Goal: Transaction & Acquisition: Purchase product/service

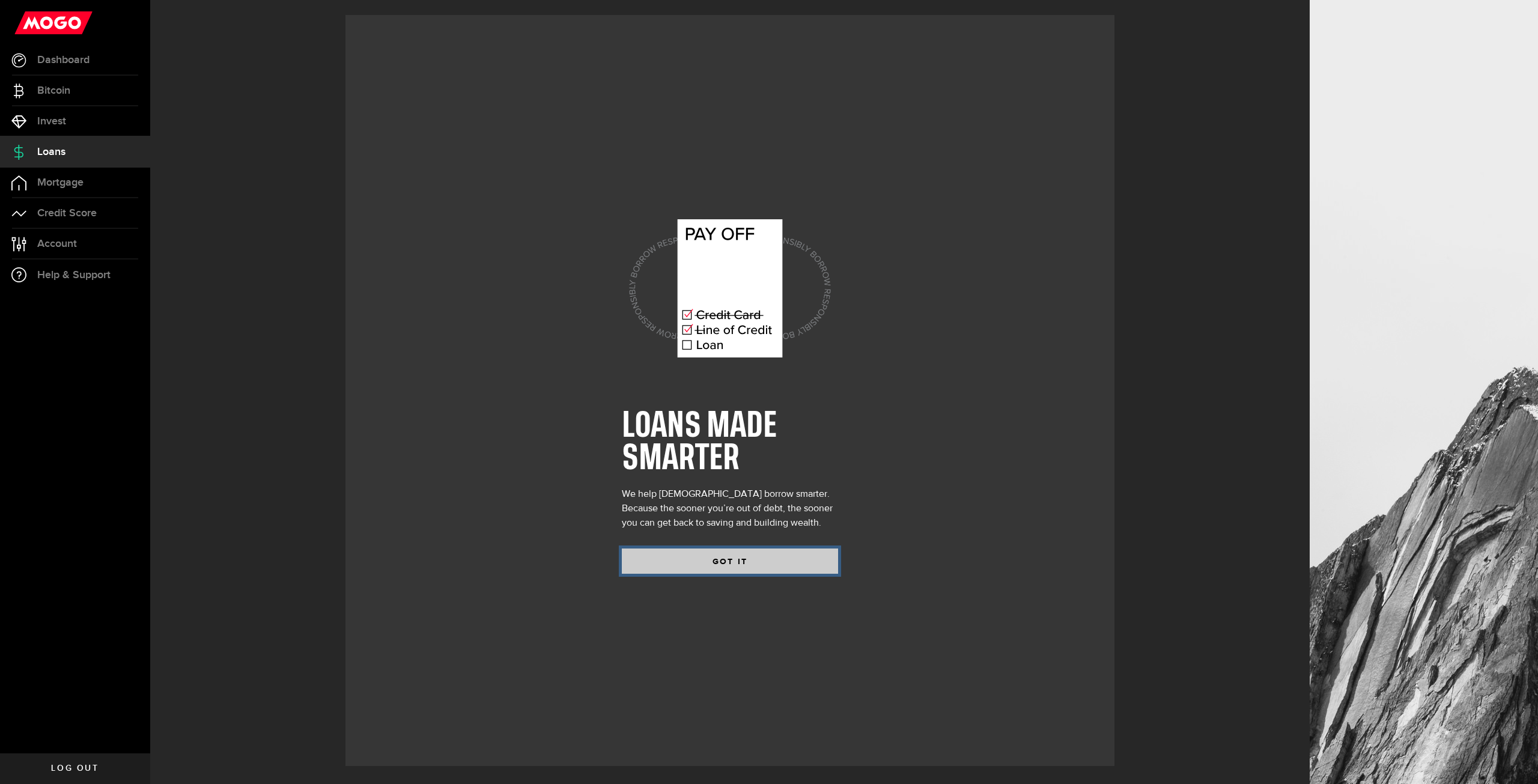
click at [721, 564] on button "GOT IT" at bounding box center [730, 561] width 216 height 25
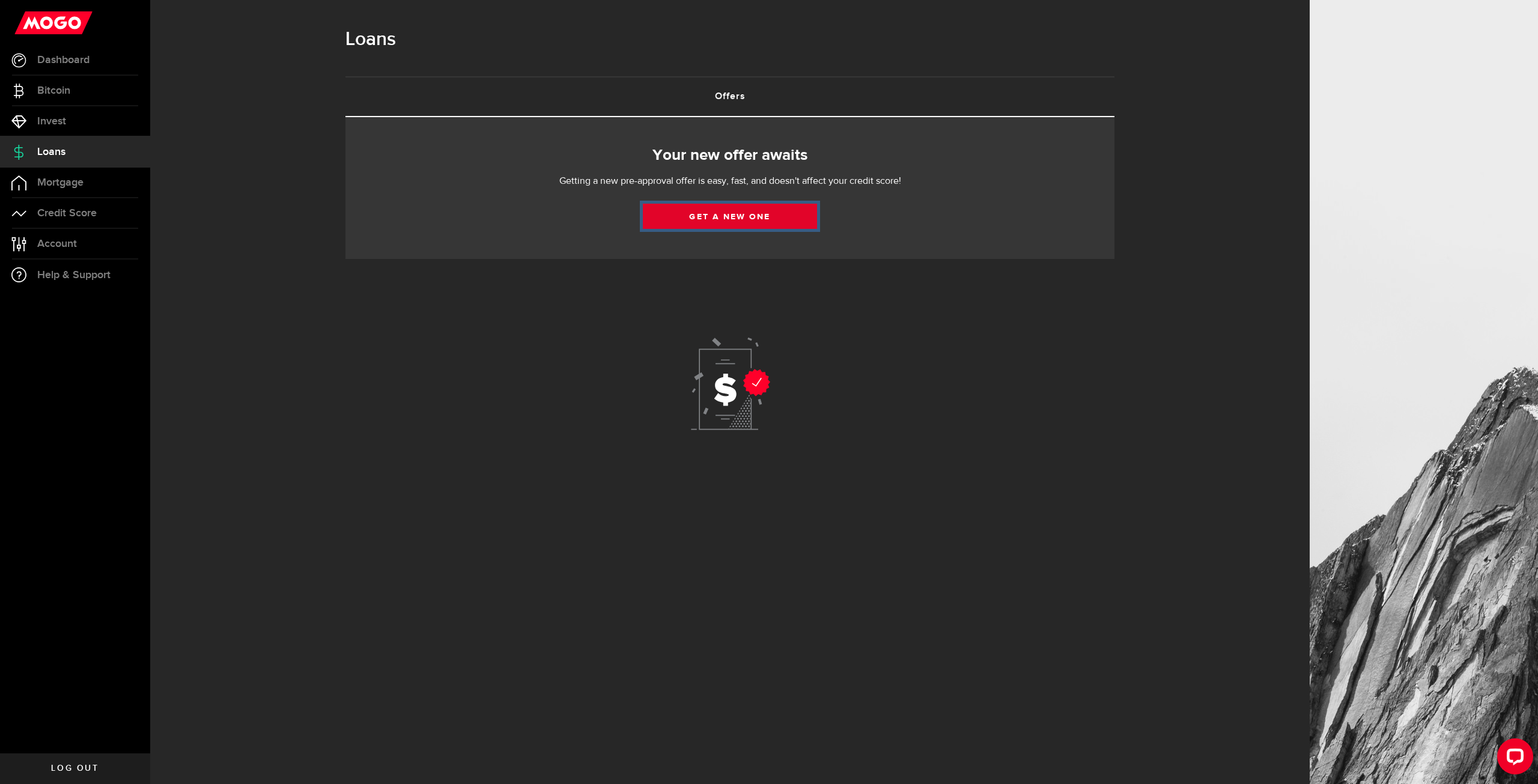
click at [725, 215] on link "Get a new one" at bounding box center [730, 216] width 174 height 25
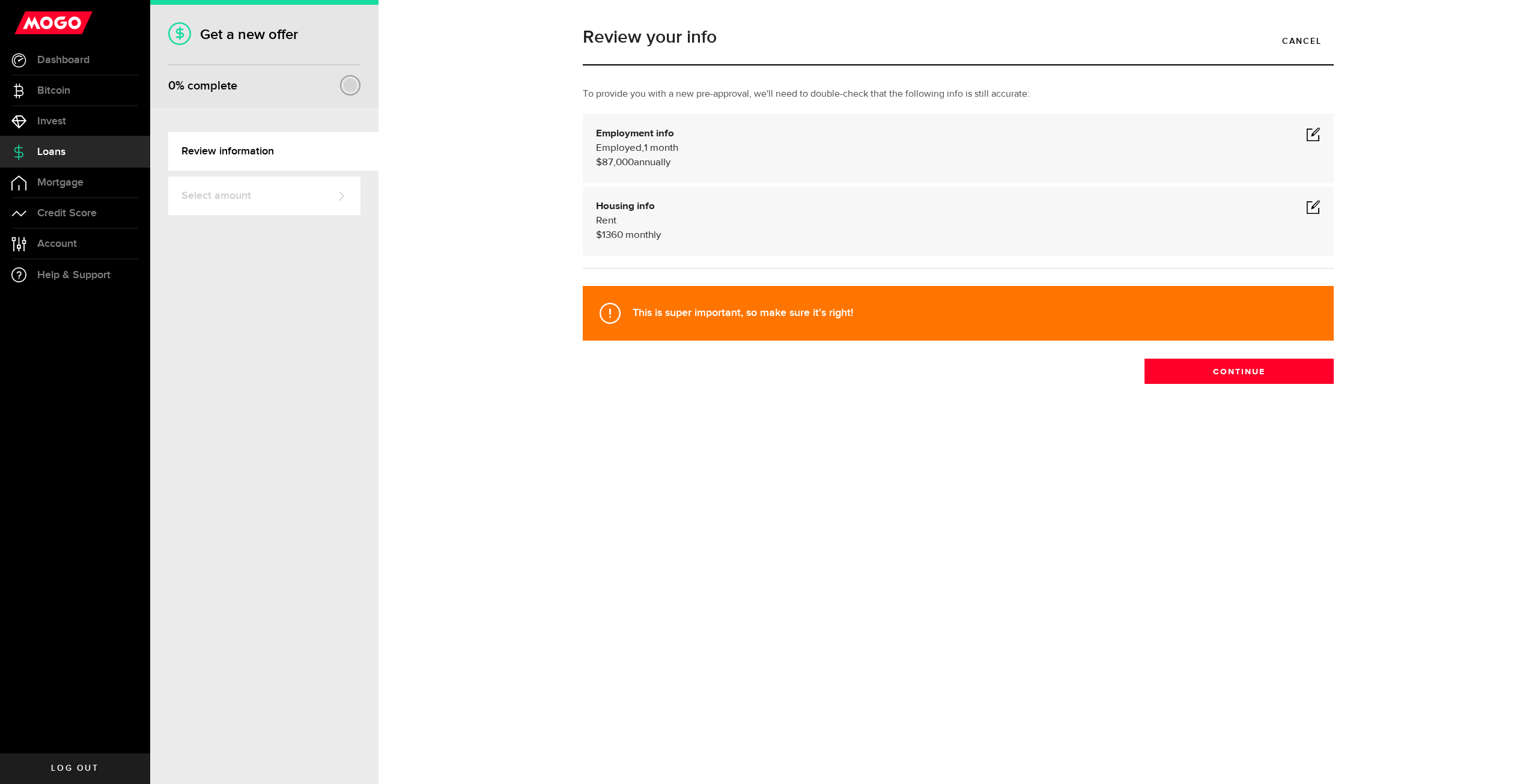
click at [1319, 134] on span at bounding box center [1313, 134] width 15 height 15
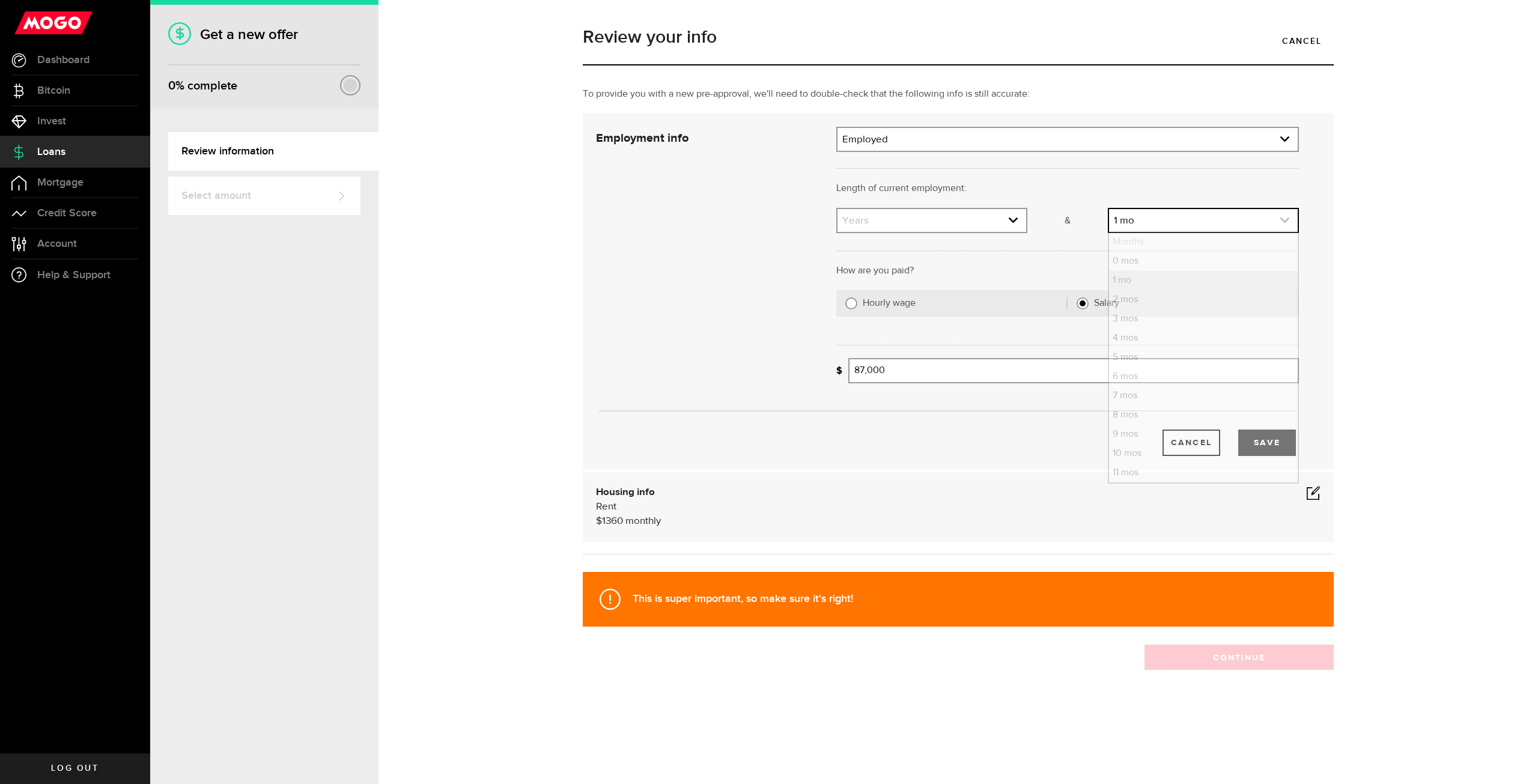
click at [1139, 219] on link "expand select" at bounding box center [1204, 220] width 189 height 23
click at [1134, 336] on li "4 mos" at bounding box center [1204, 338] width 189 height 19
select select "4"
drag, startPoint x: 894, startPoint y: 366, endPoint x: 820, endPoint y: 367, distance: 74.0
click at [819, 369] on div "Employment info Employment type What's your employment situation like? Employed…" at bounding box center [947, 291] width 721 height 329
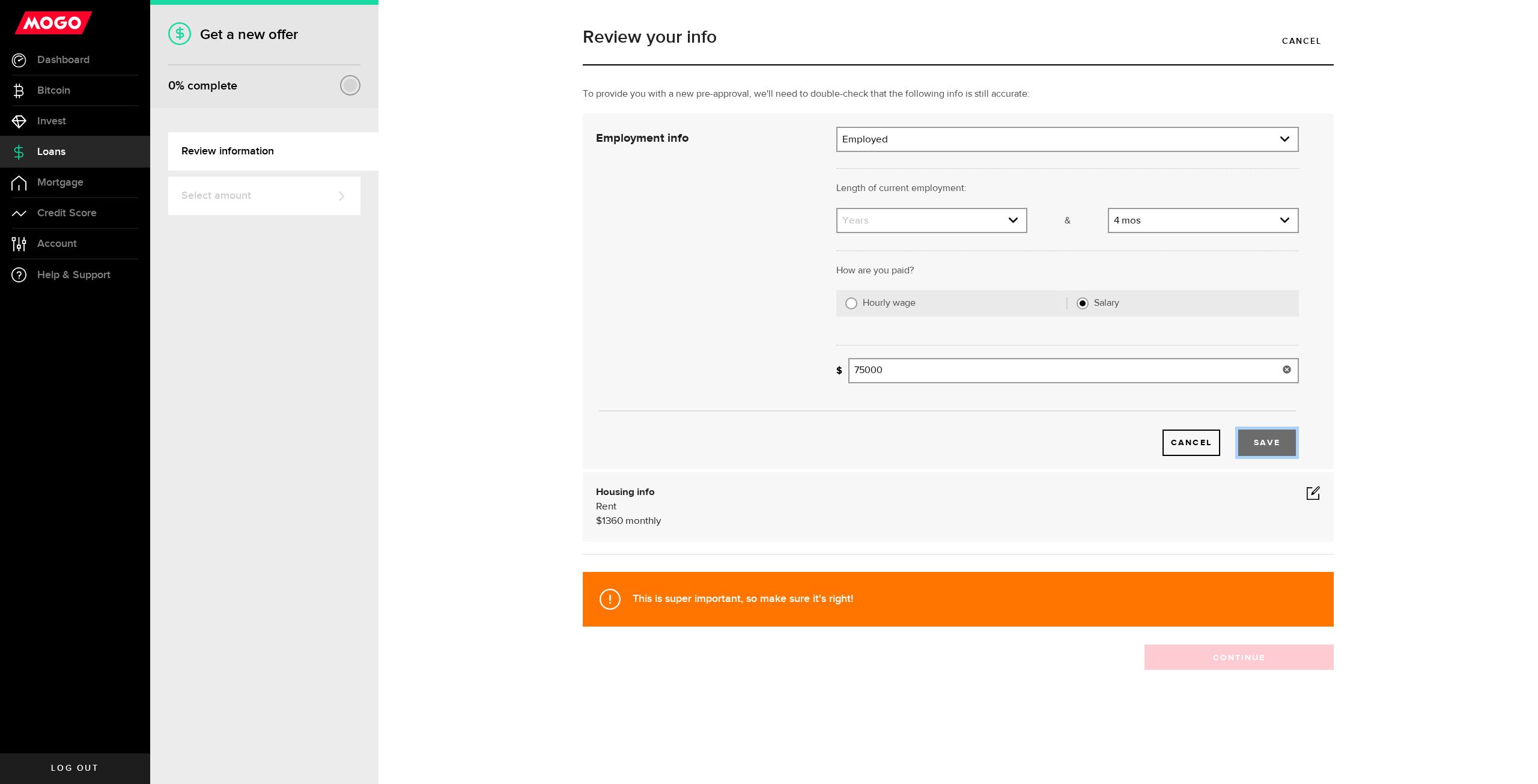
type input "75,000"
click at [1264, 441] on button "Save" at bounding box center [1267, 443] width 57 height 27
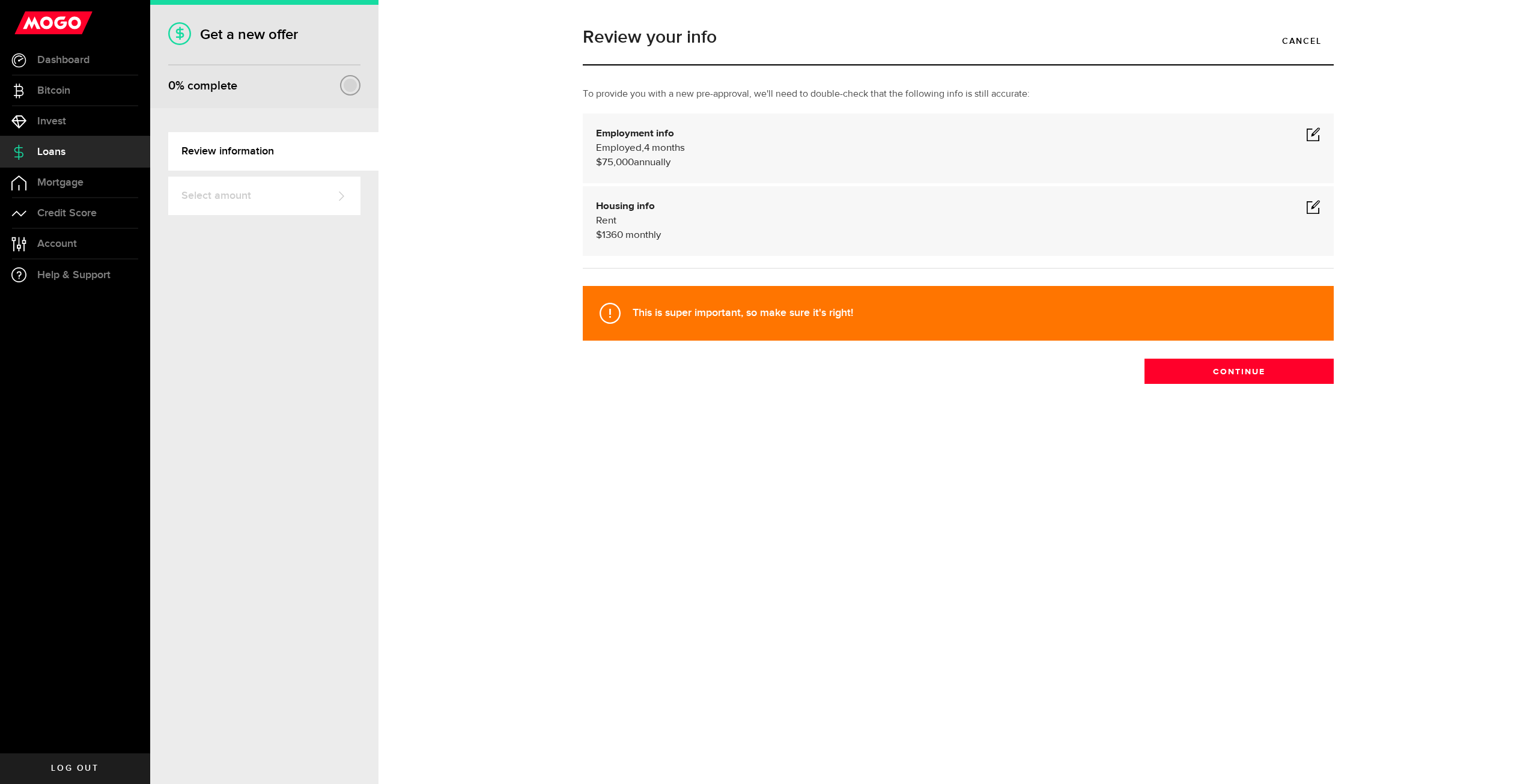
click at [1313, 201] on span at bounding box center [1313, 206] width 15 height 15
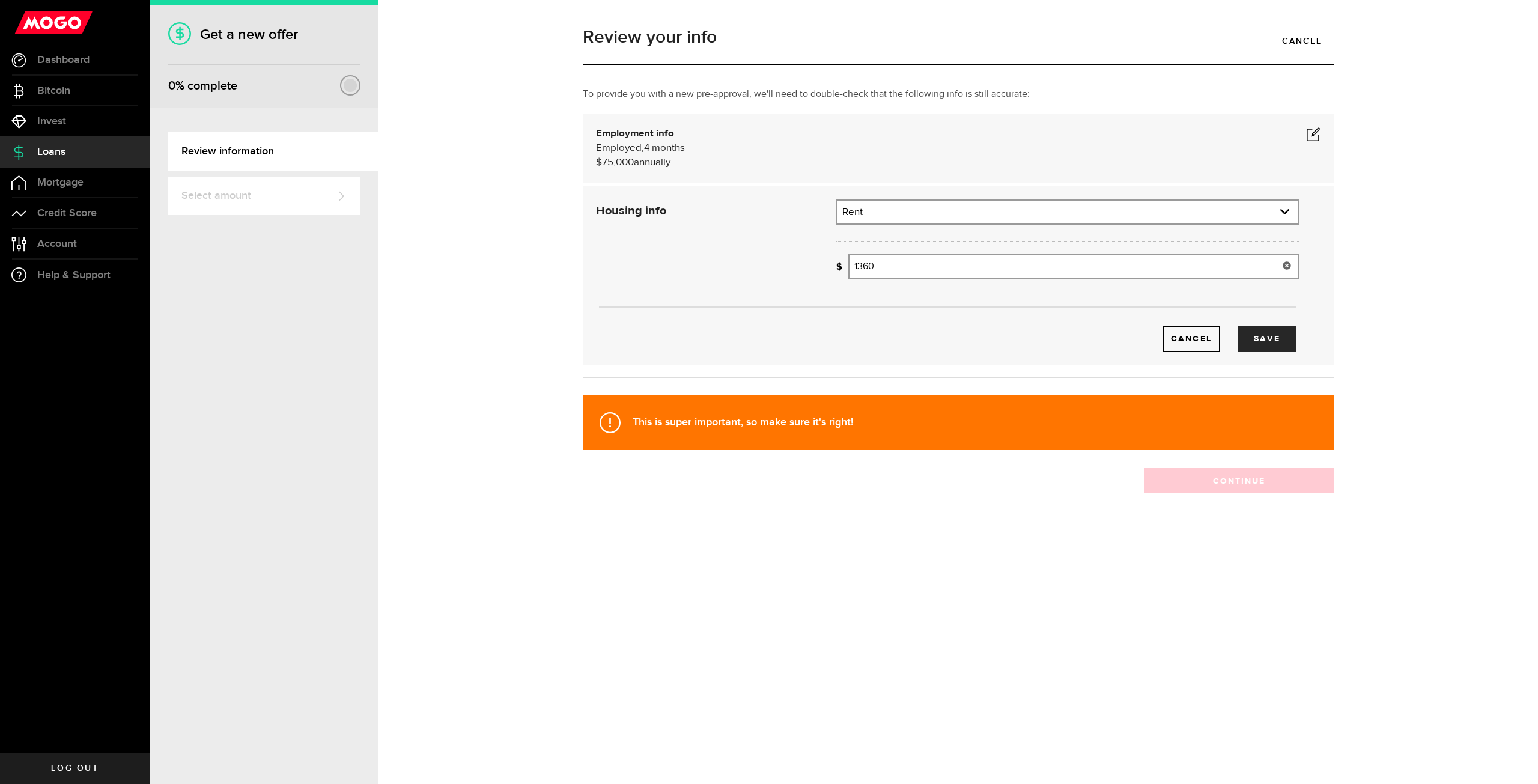
drag, startPoint x: 915, startPoint y: 266, endPoint x: 825, endPoint y: 248, distance: 91.8
click at [829, 257] on div "How much is your monthly payment? 1360 Monthly mortgage/rent" at bounding box center [1067, 271] width 481 height 34
type input "850"
click at [1248, 334] on button "Save" at bounding box center [1267, 338] width 57 height 27
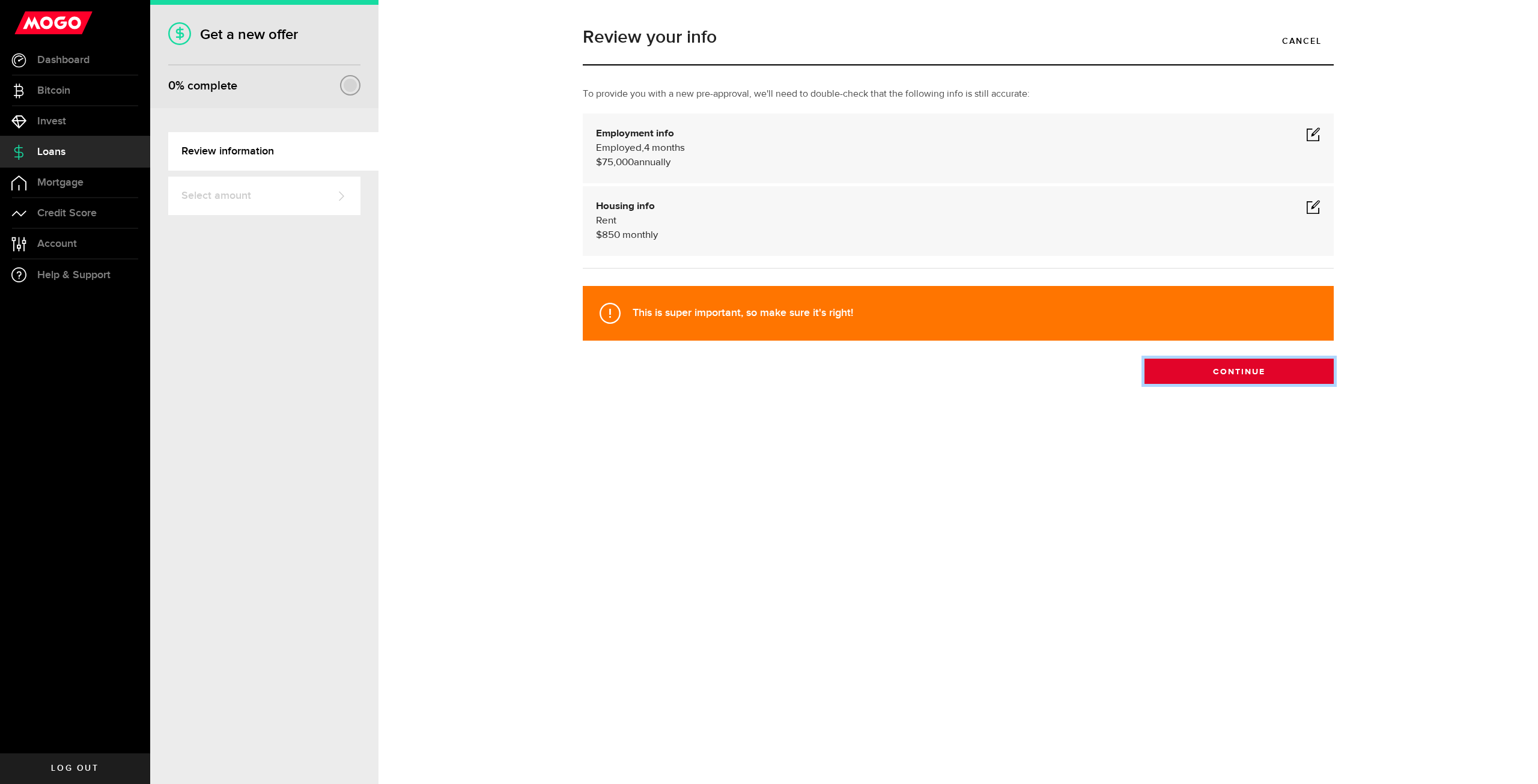
click at [1264, 366] on button "Continue" at bounding box center [1239, 371] width 189 height 25
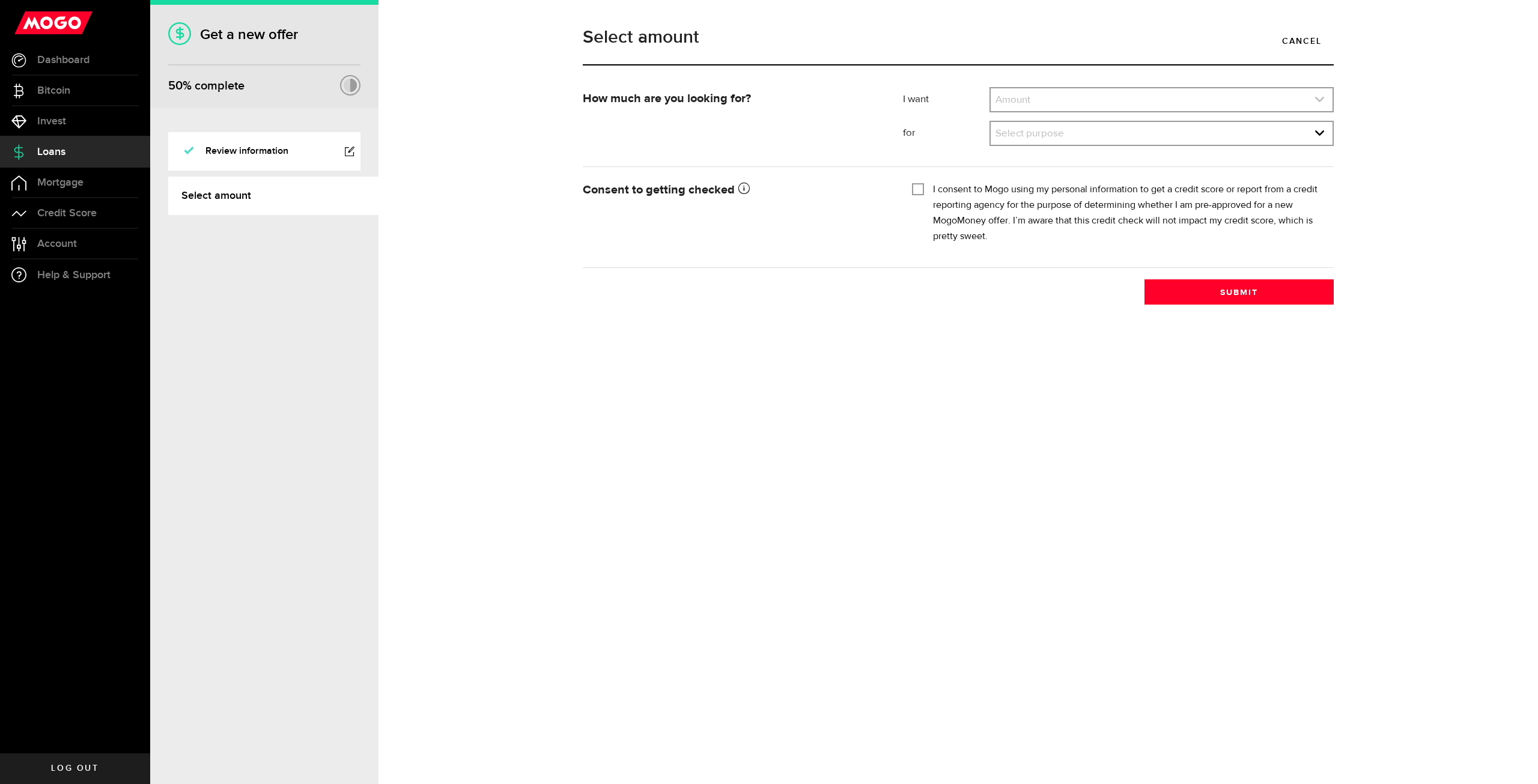
click at [1039, 104] on link "expand select" at bounding box center [1162, 99] width 342 height 23
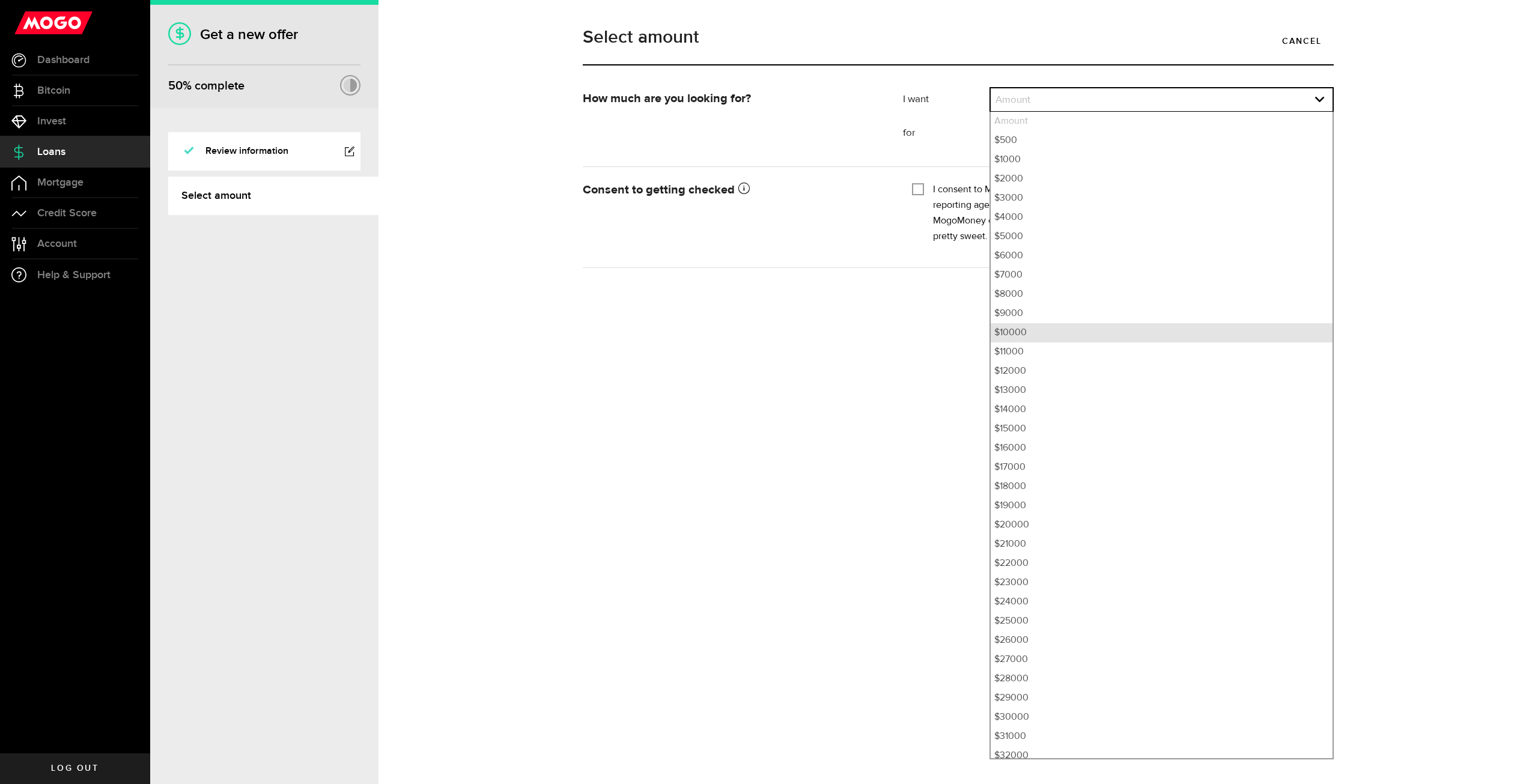
click at [1029, 338] on li "$10000" at bounding box center [1162, 332] width 342 height 19
select select "10000"
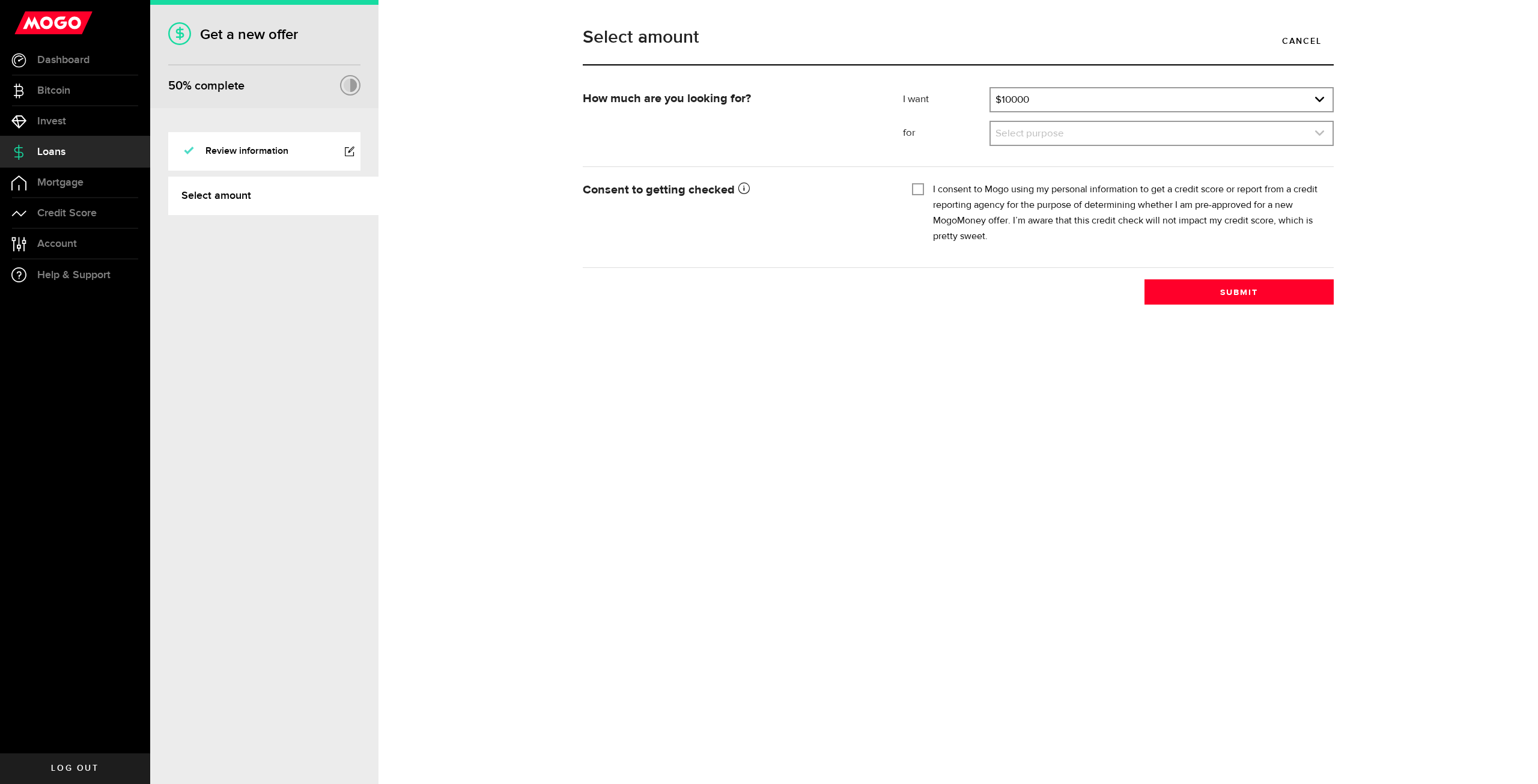
click at [1028, 138] on link "expand select" at bounding box center [1162, 133] width 342 height 23
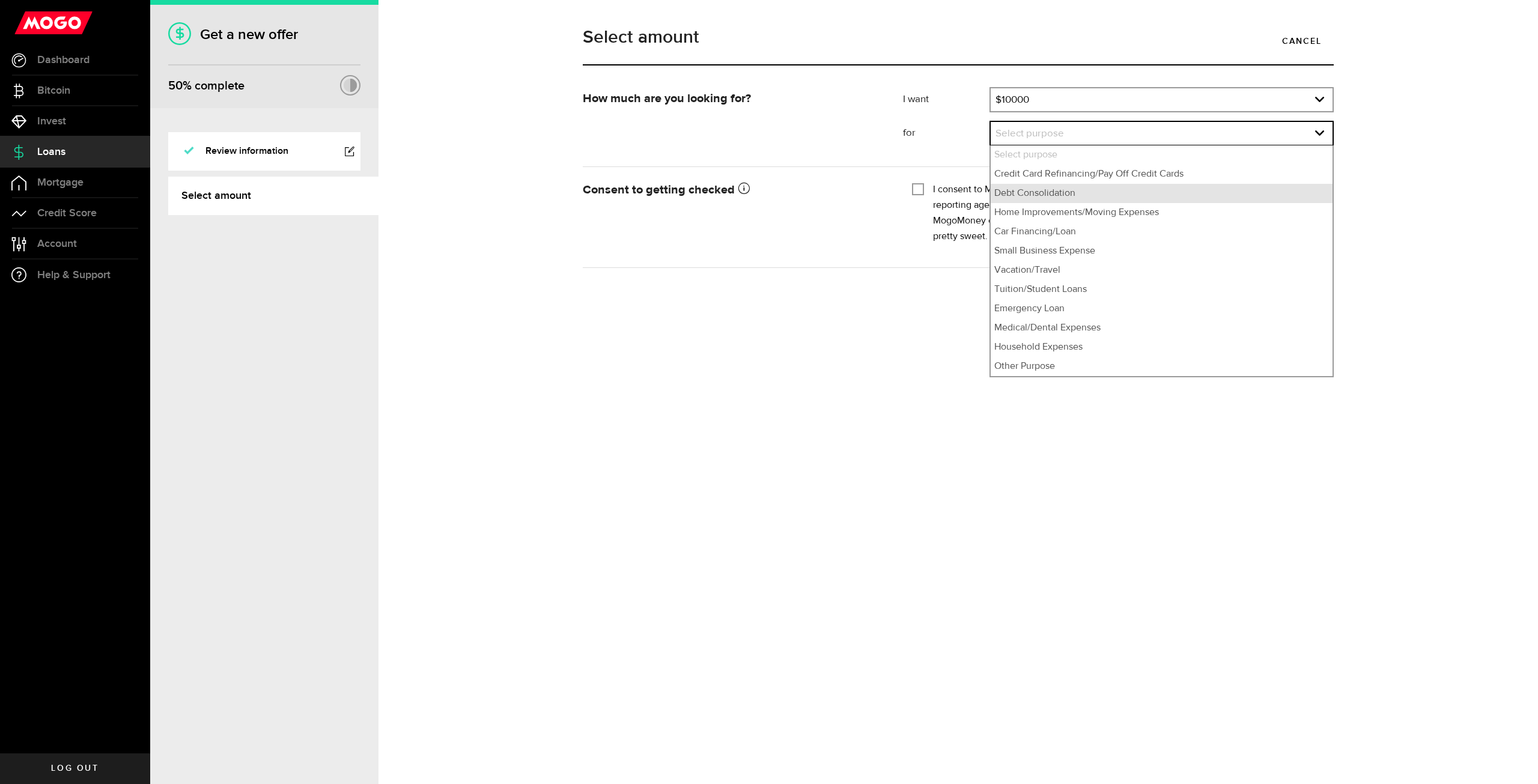
click at [1052, 191] on li "Debt Consolidation" at bounding box center [1162, 193] width 342 height 19
select select "Debt Consolidation"
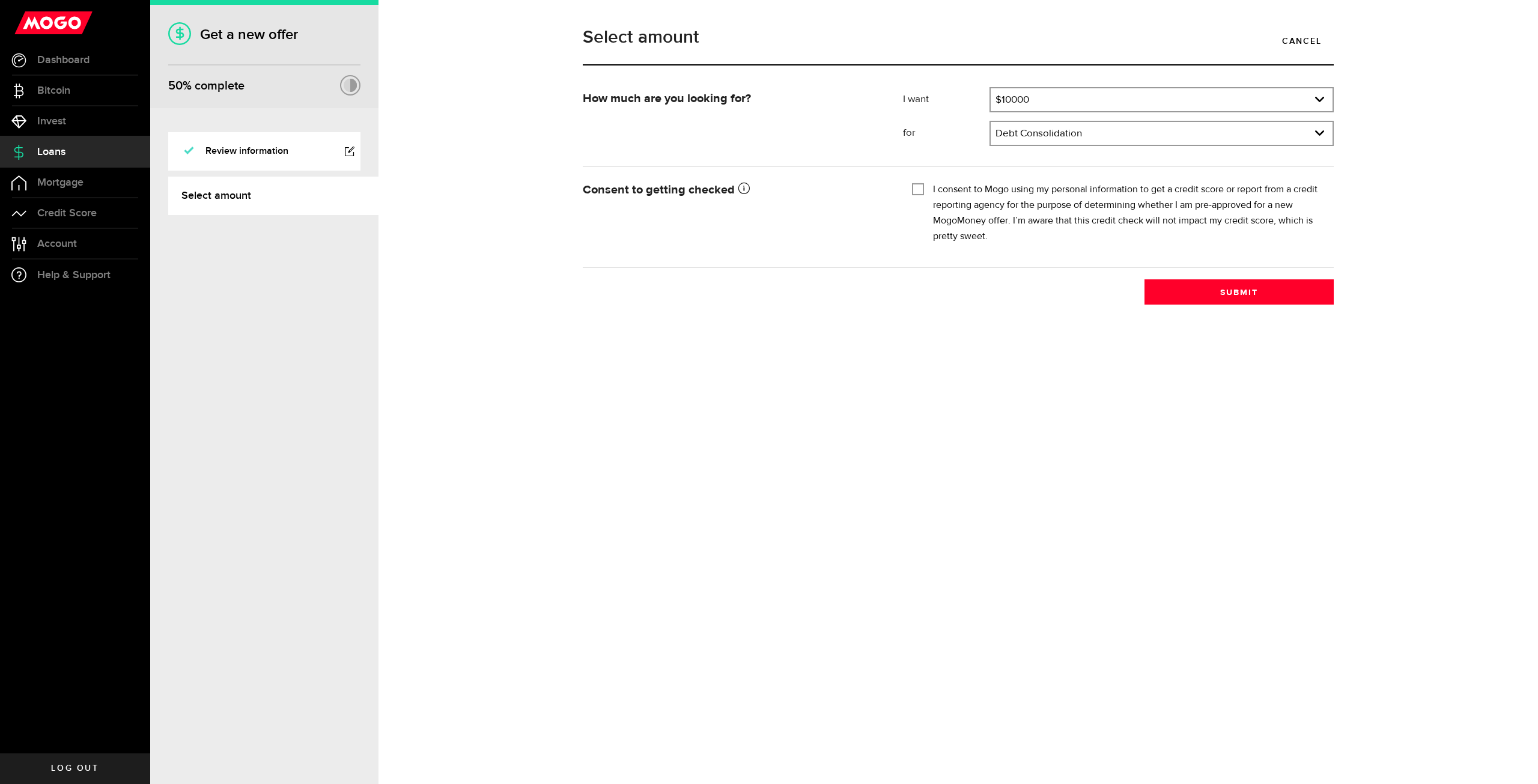
click at [920, 190] on input "I consent to Mogo using my personal information to get a credit score or report…" at bounding box center [917, 187] width 12 height 12
checkbox input "true"
click at [1205, 292] on button "Submit" at bounding box center [1239, 292] width 189 height 25
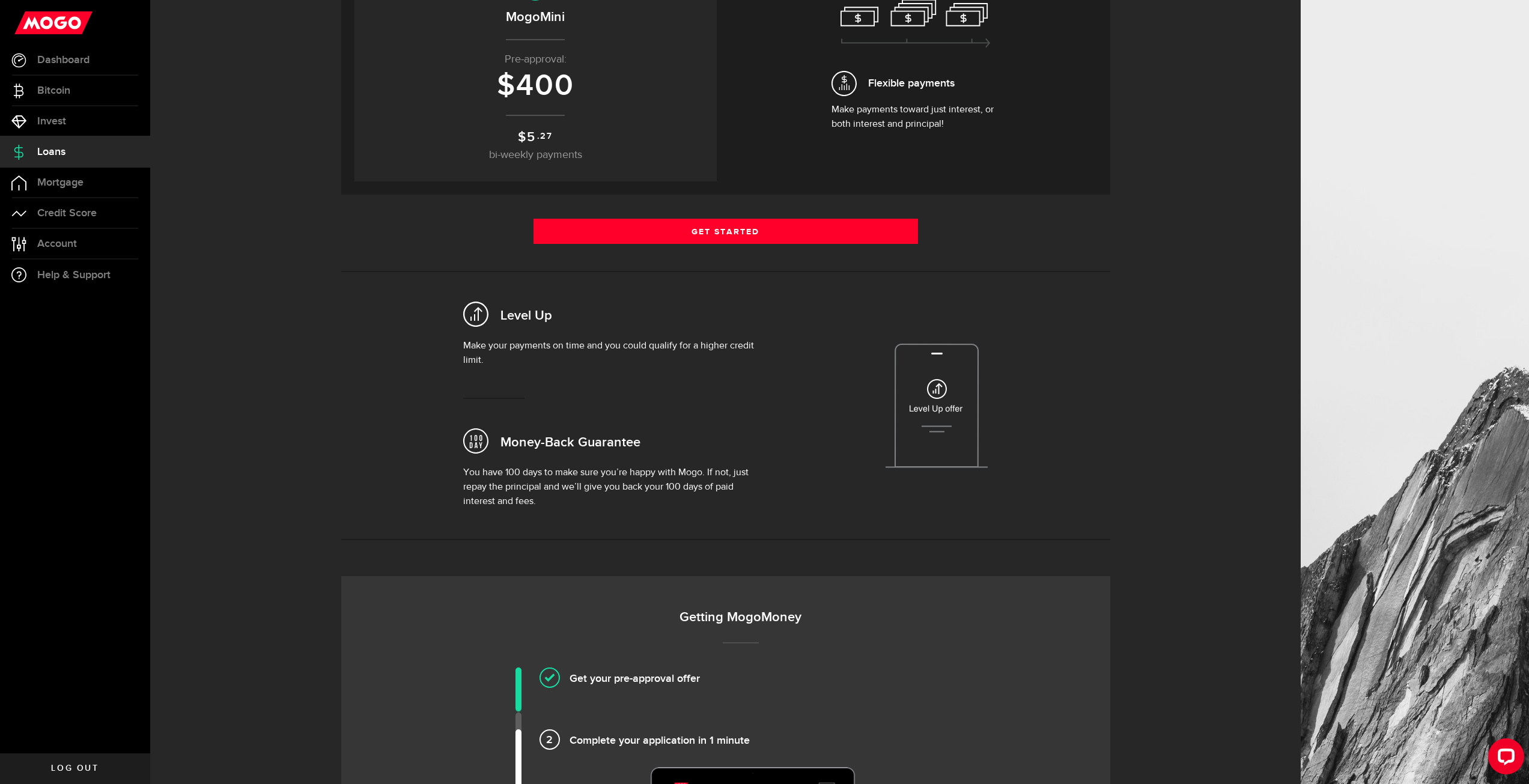
scroll to position [60, 0]
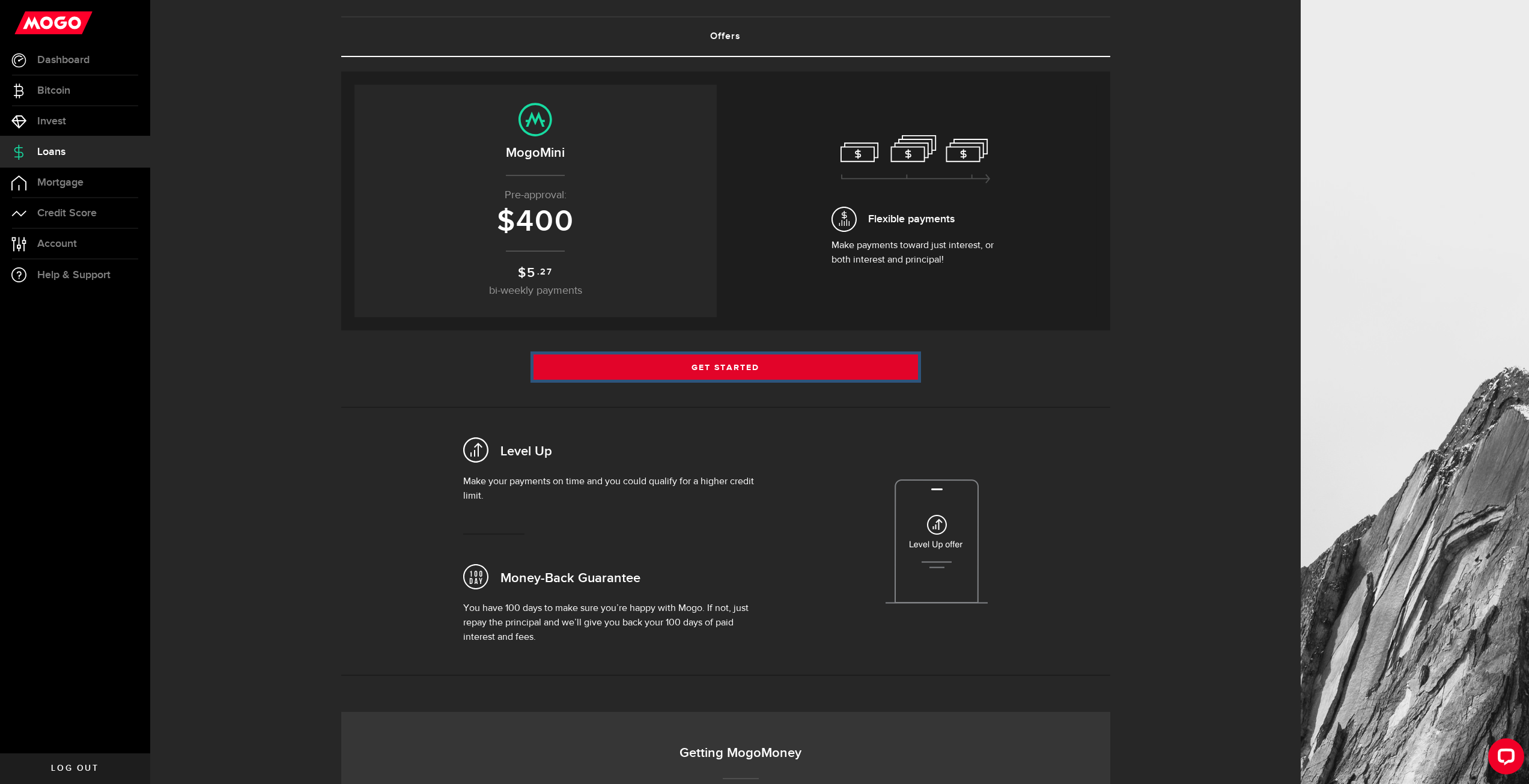
click at [764, 370] on link "Get Started" at bounding box center [726, 367] width 385 height 25
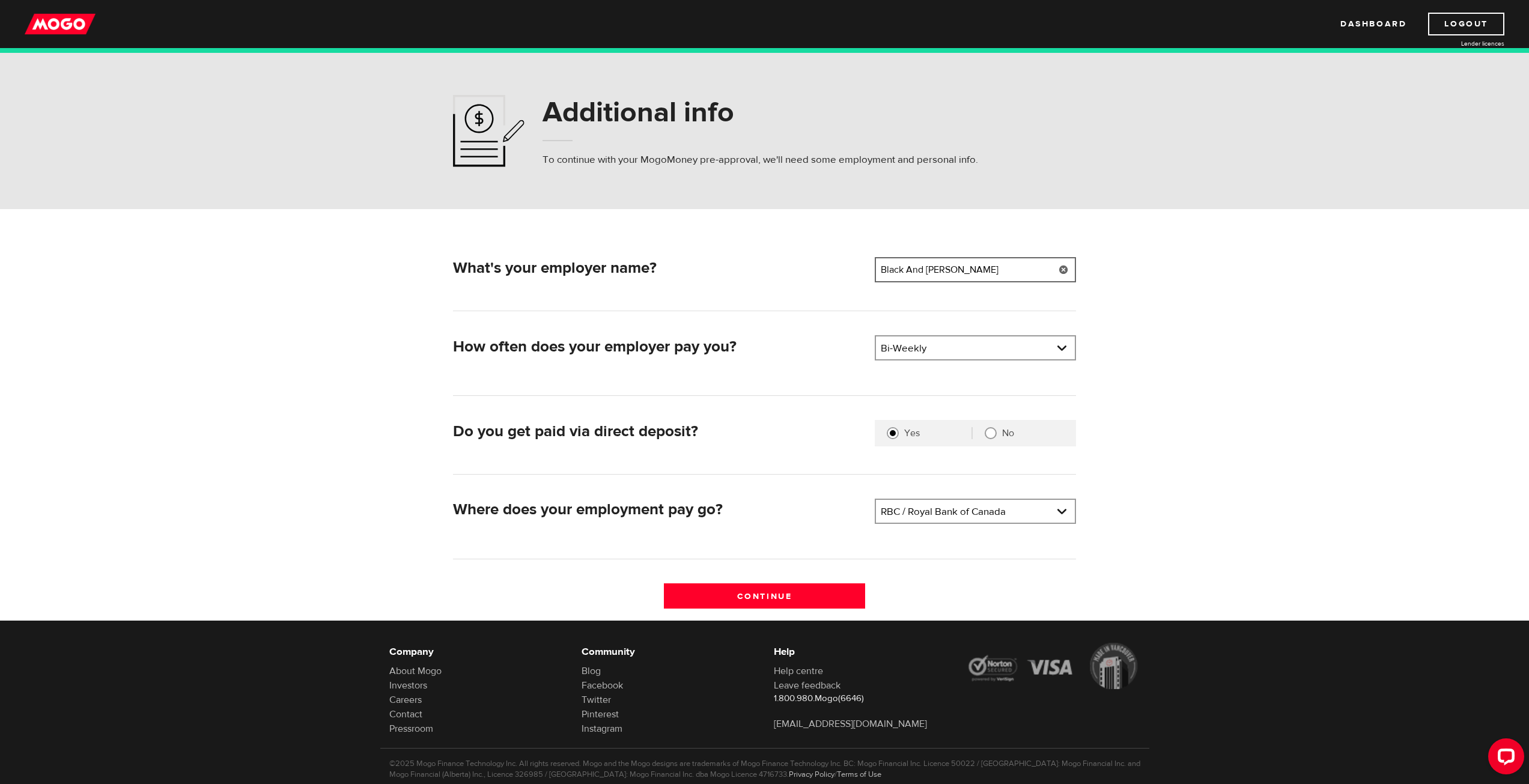
drag, startPoint x: 992, startPoint y: 271, endPoint x: 866, endPoint y: 285, distance: 126.8
click at [866, 285] on div "What's your employer name? Employer name Please enter your employer's name Blac…" at bounding box center [765, 272] width 633 height 29
type input "Modern Niagara"
click at [958, 511] on link at bounding box center [975, 511] width 199 height 23
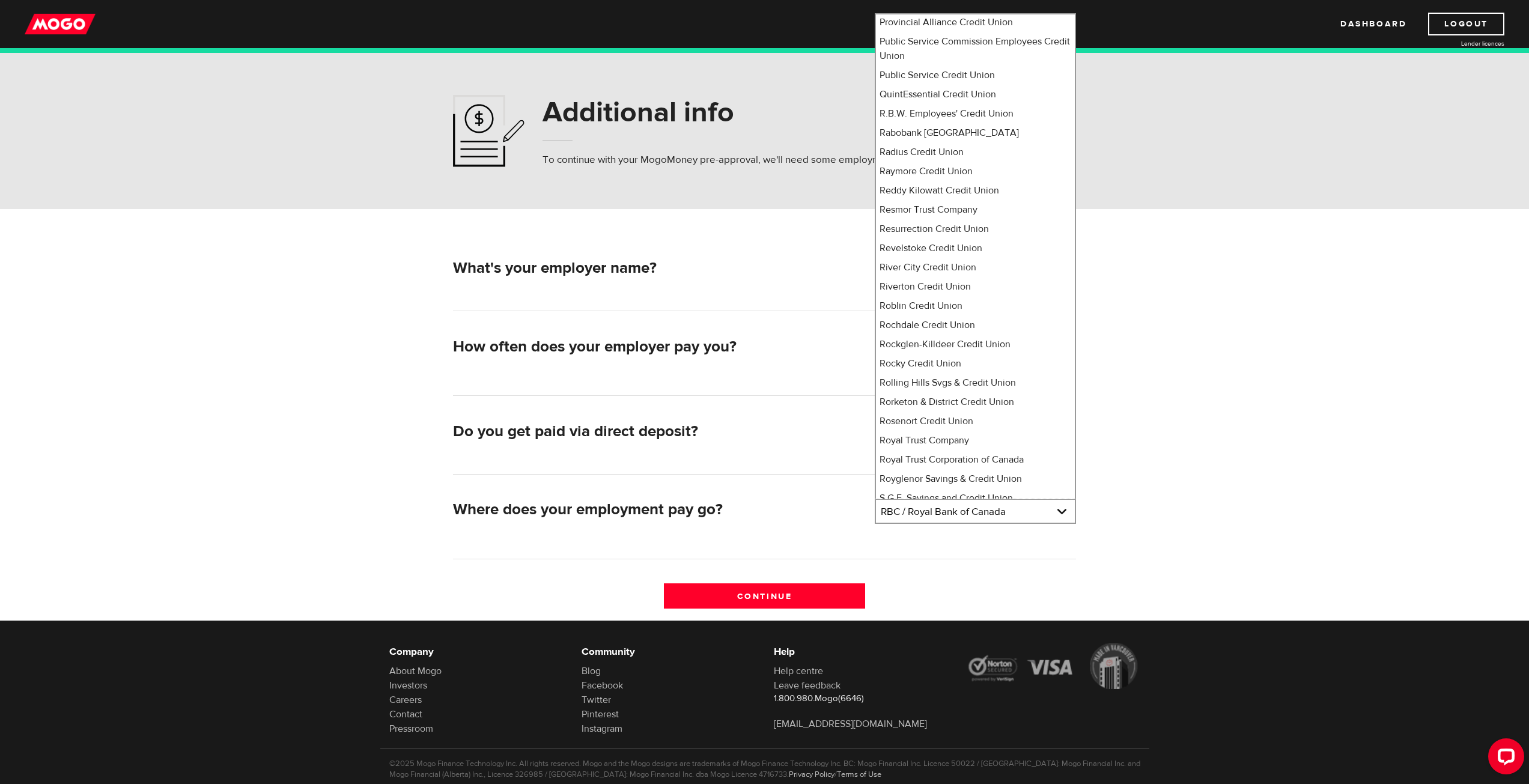
scroll to position [7649, 0]
click at [940, 504] on li "Simplii Financial" at bounding box center [975, 513] width 199 height 19
select select "360"
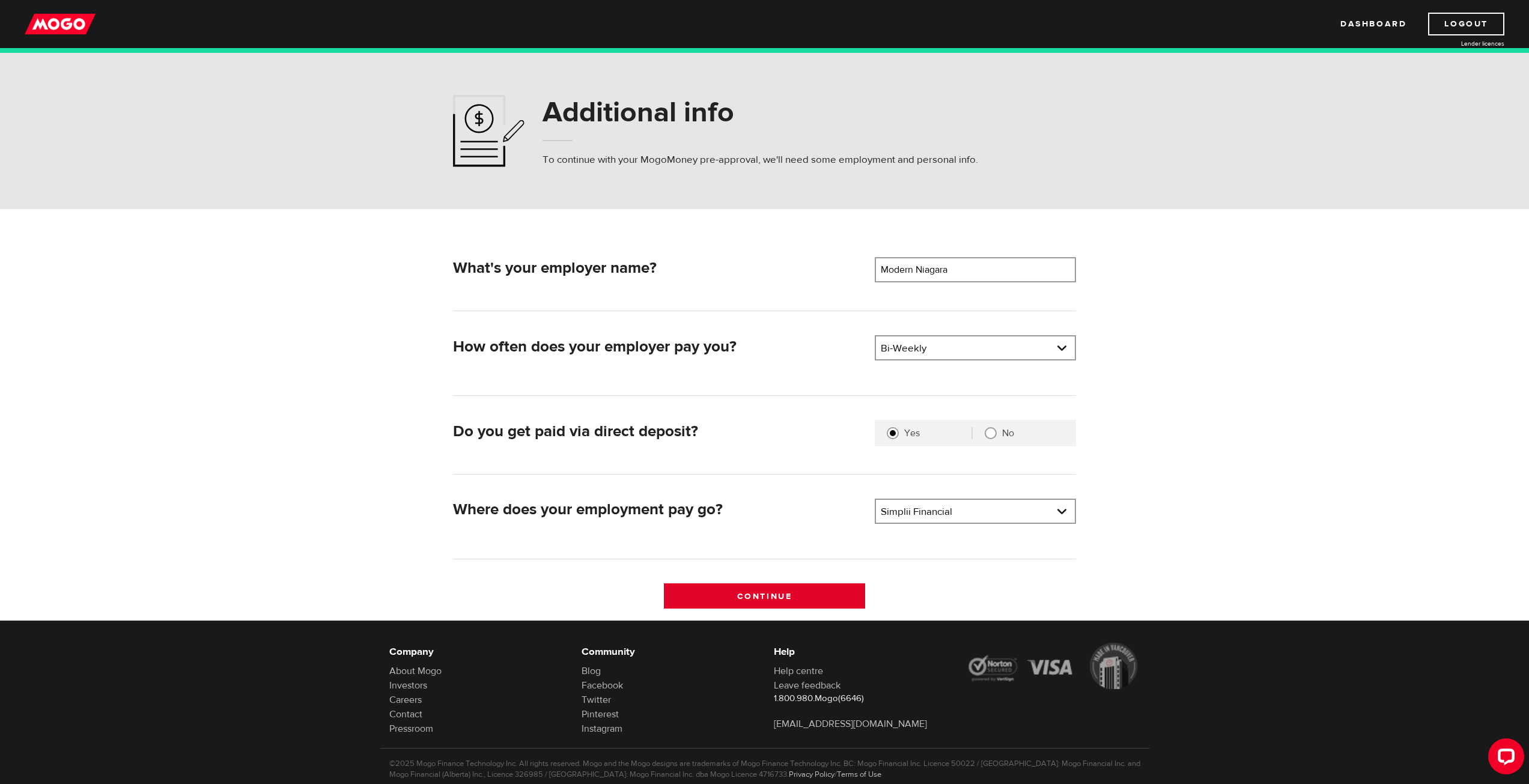
click at [812, 591] on input "Continue" at bounding box center [765, 596] width 202 height 25
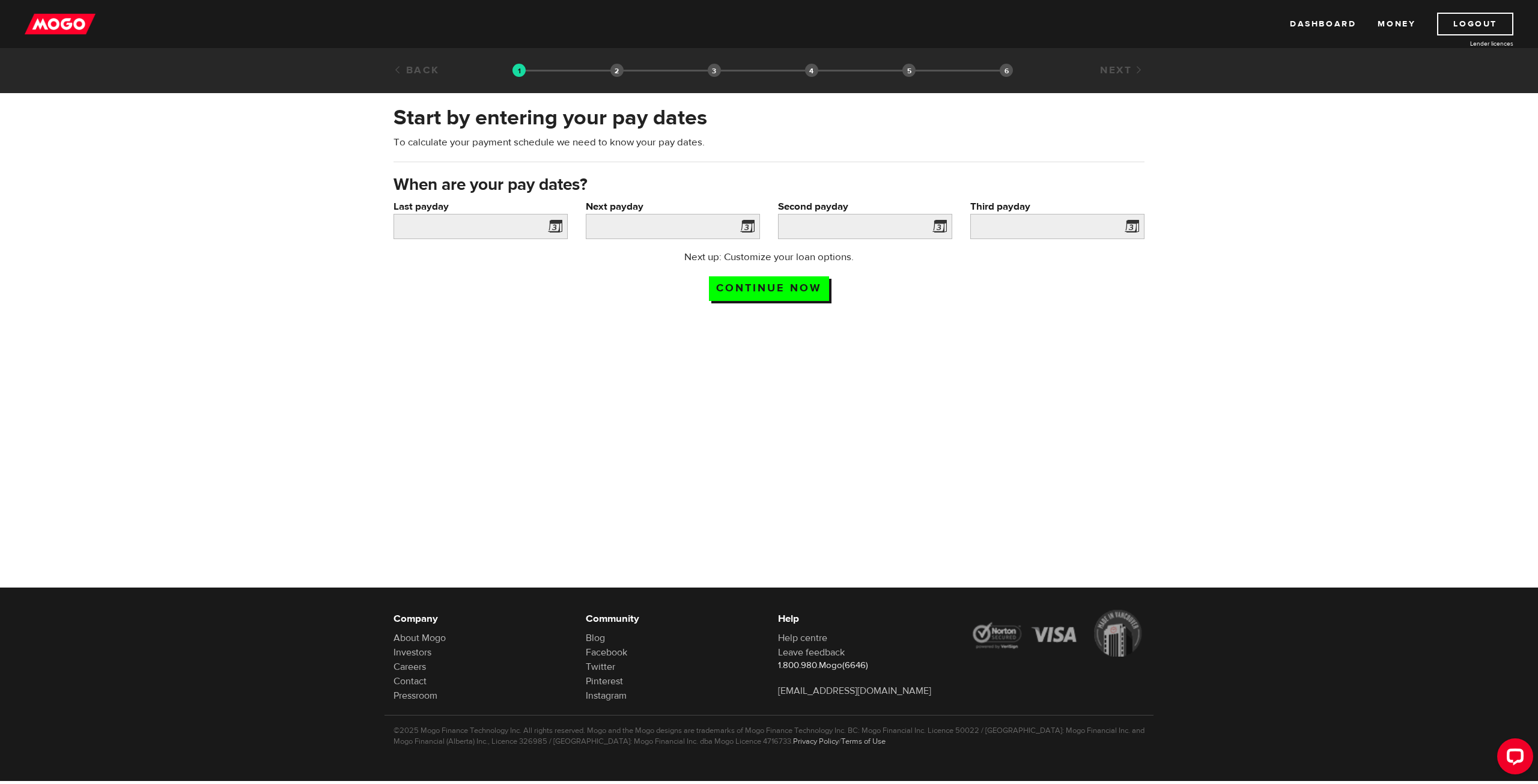
click at [553, 223] on span at bounding box center [553, 228] width 18 height 19
click at [508, 226] on input "Last payday" at bounding box center [480, 227] width 174 height 25
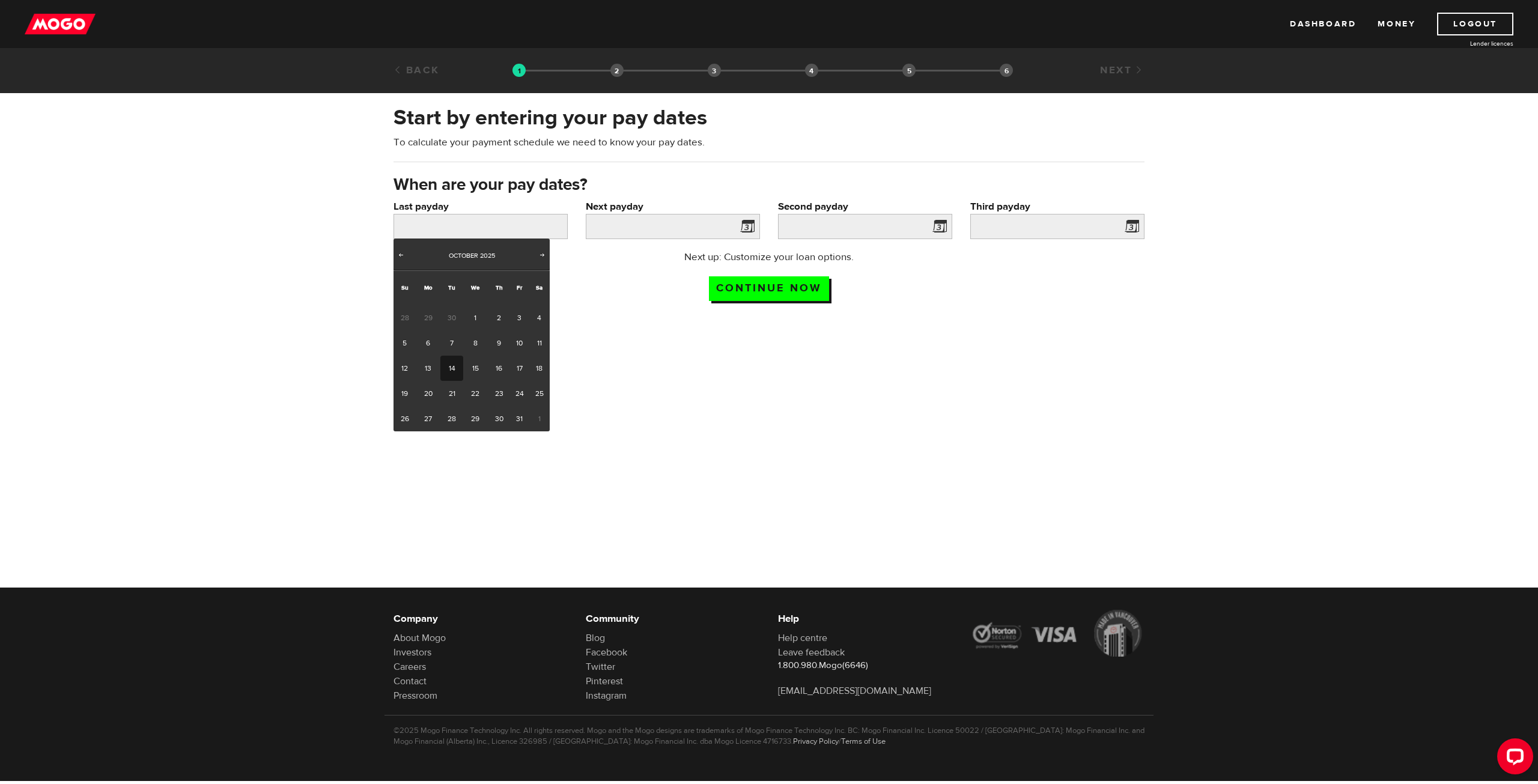
click at [455, 367] on link "14" at bounding box center [451, 368] width 22 height 25
type input "[DATE]"
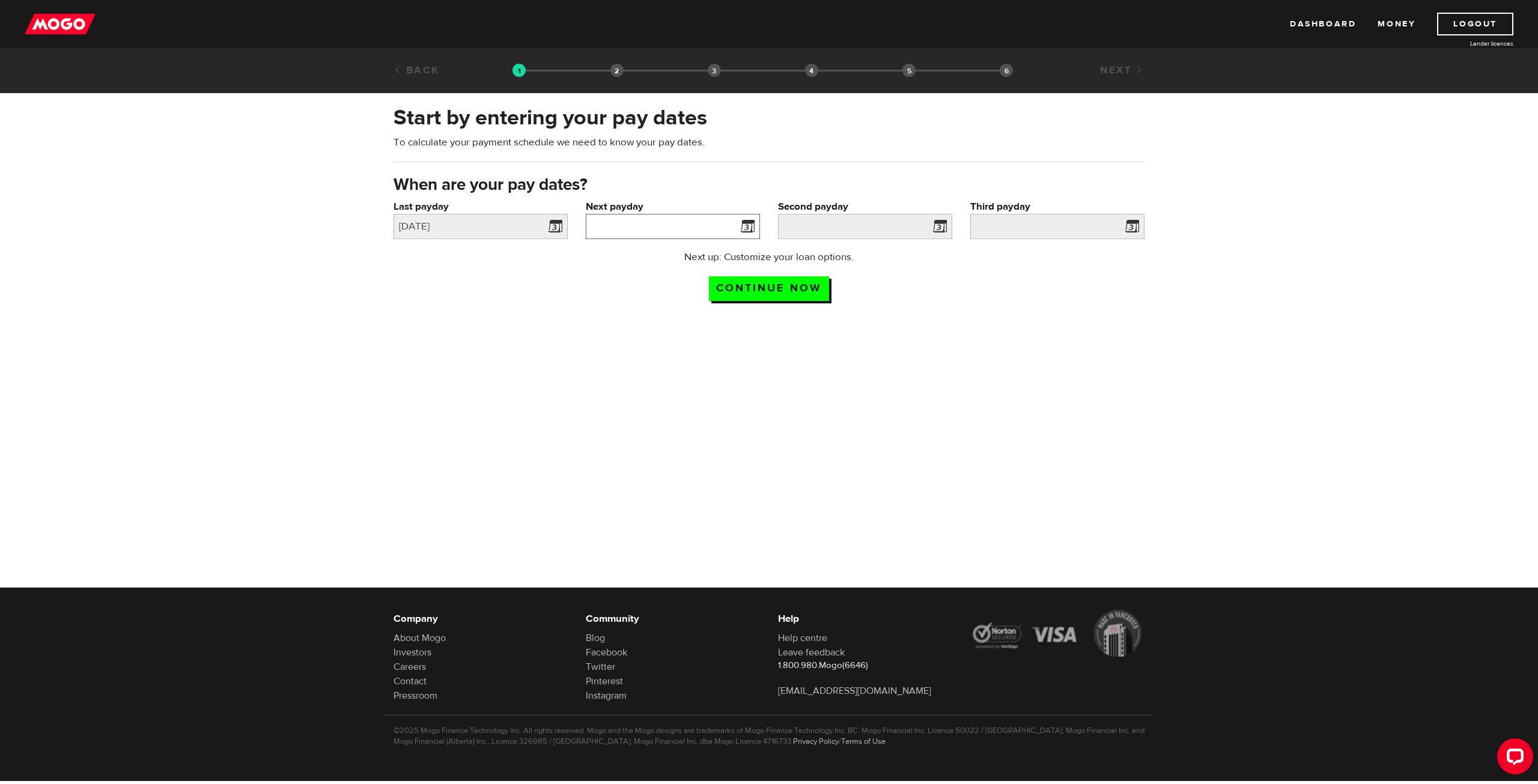
click at [682, 223] on input "Next payday" at bounding box center [672, 227] width 174 height 25
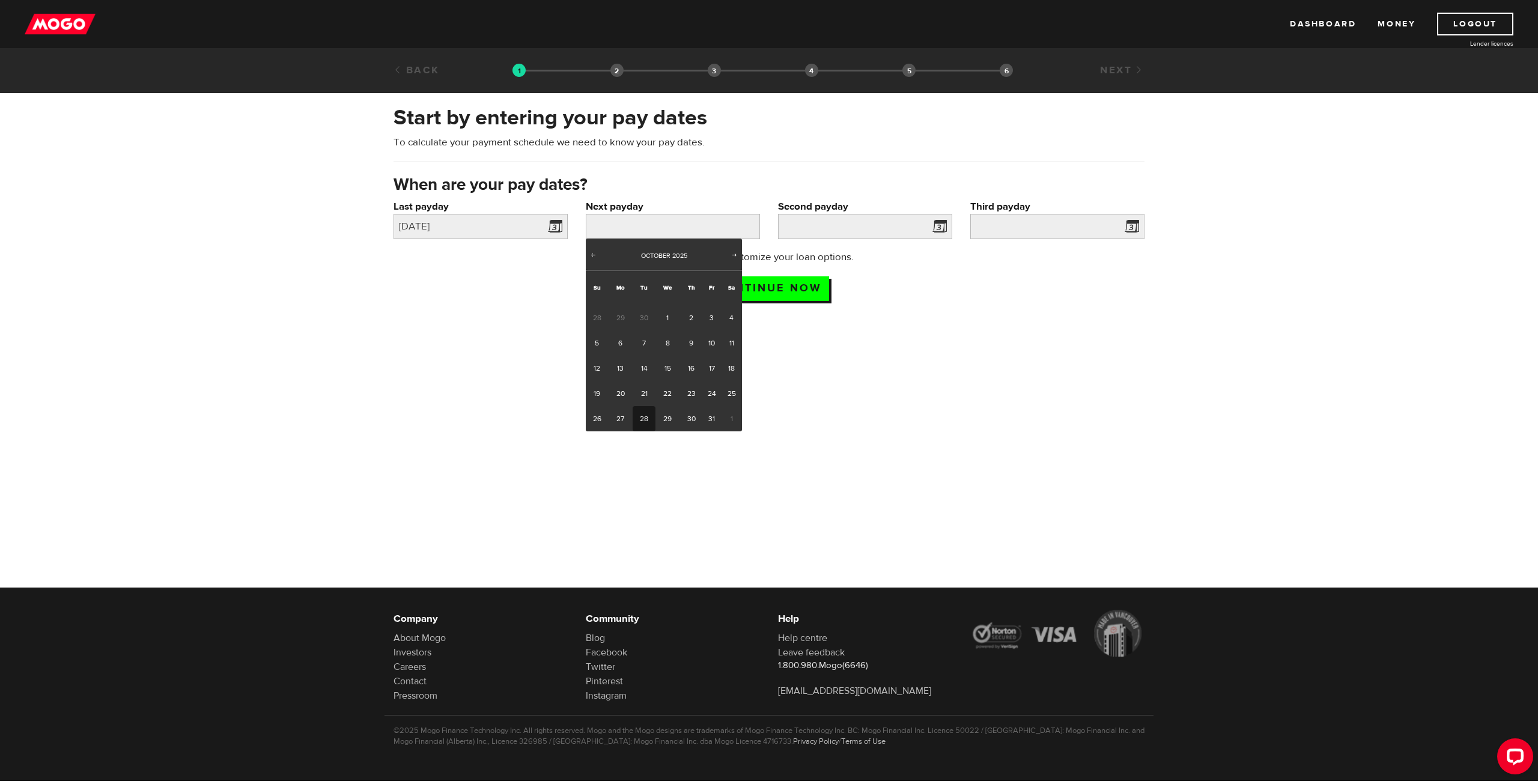
click at [645, 419] on link "28" at bounding box center [644, 418] width 22 height 25
type input "[DATE]"
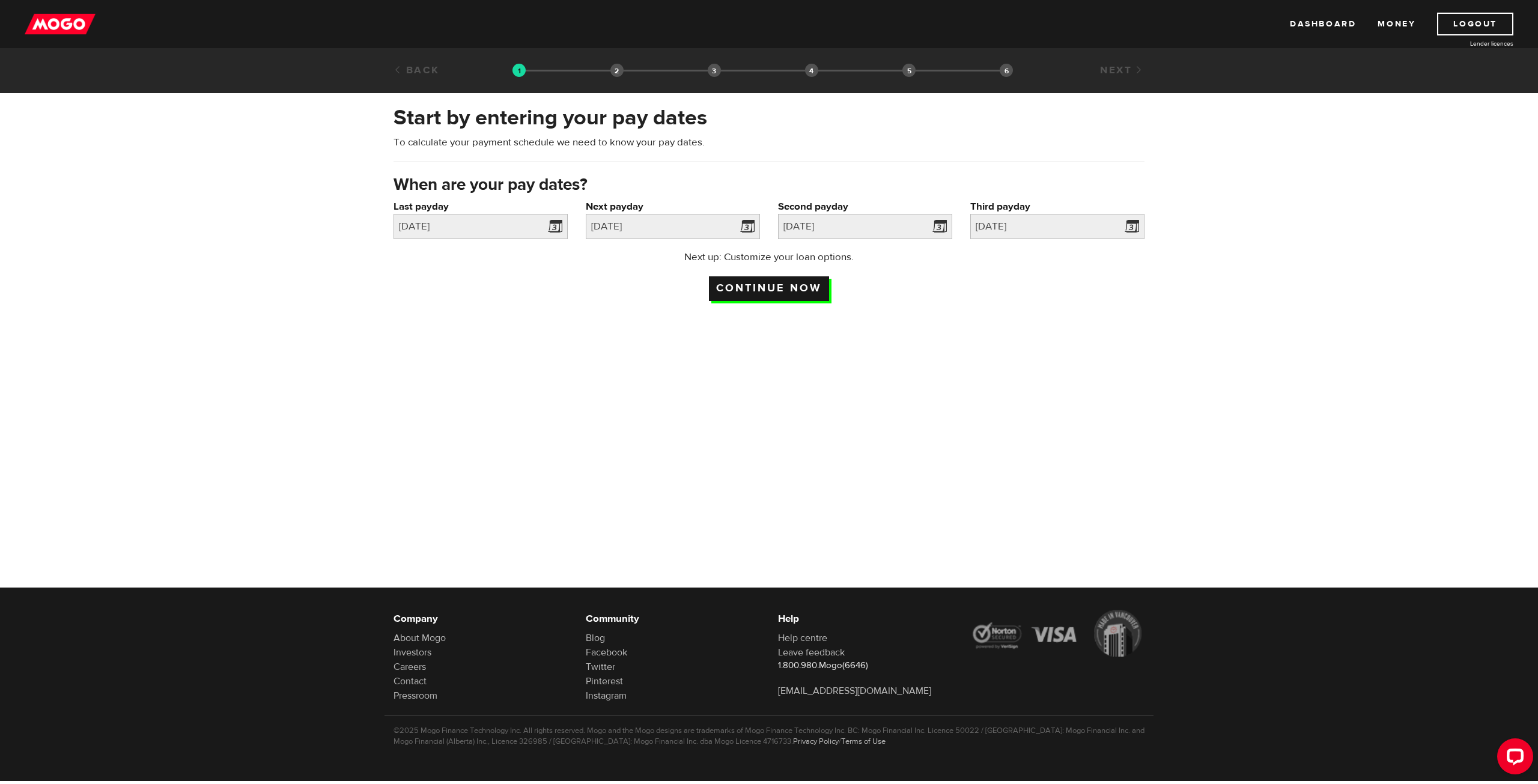
click at [805, 282] on input "Continue now" at bounding box center [769, 288] width 120 height 24
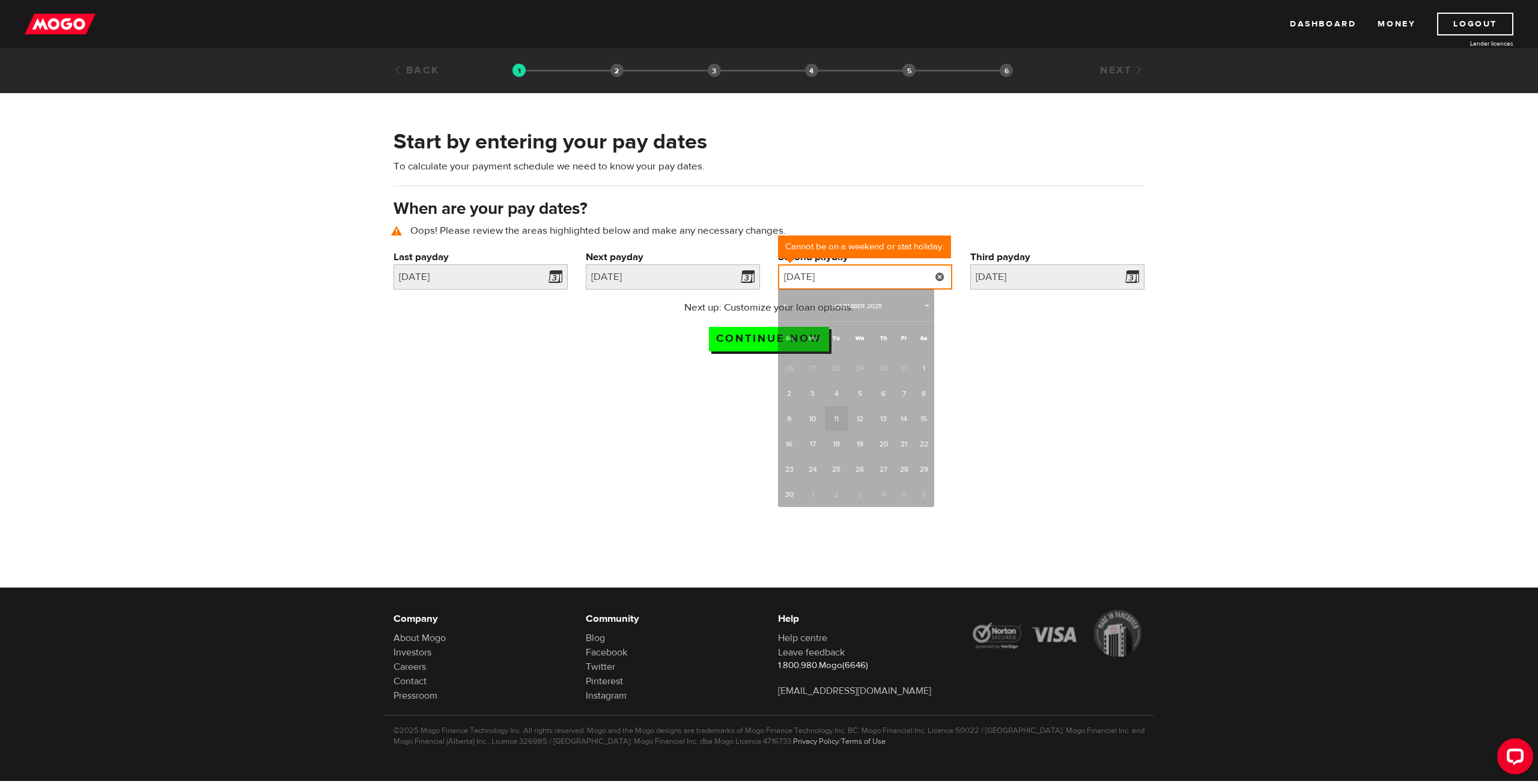
click at [898, 280] on input "2025/11/11" at bounding box center [865, 277] width 174 height 25
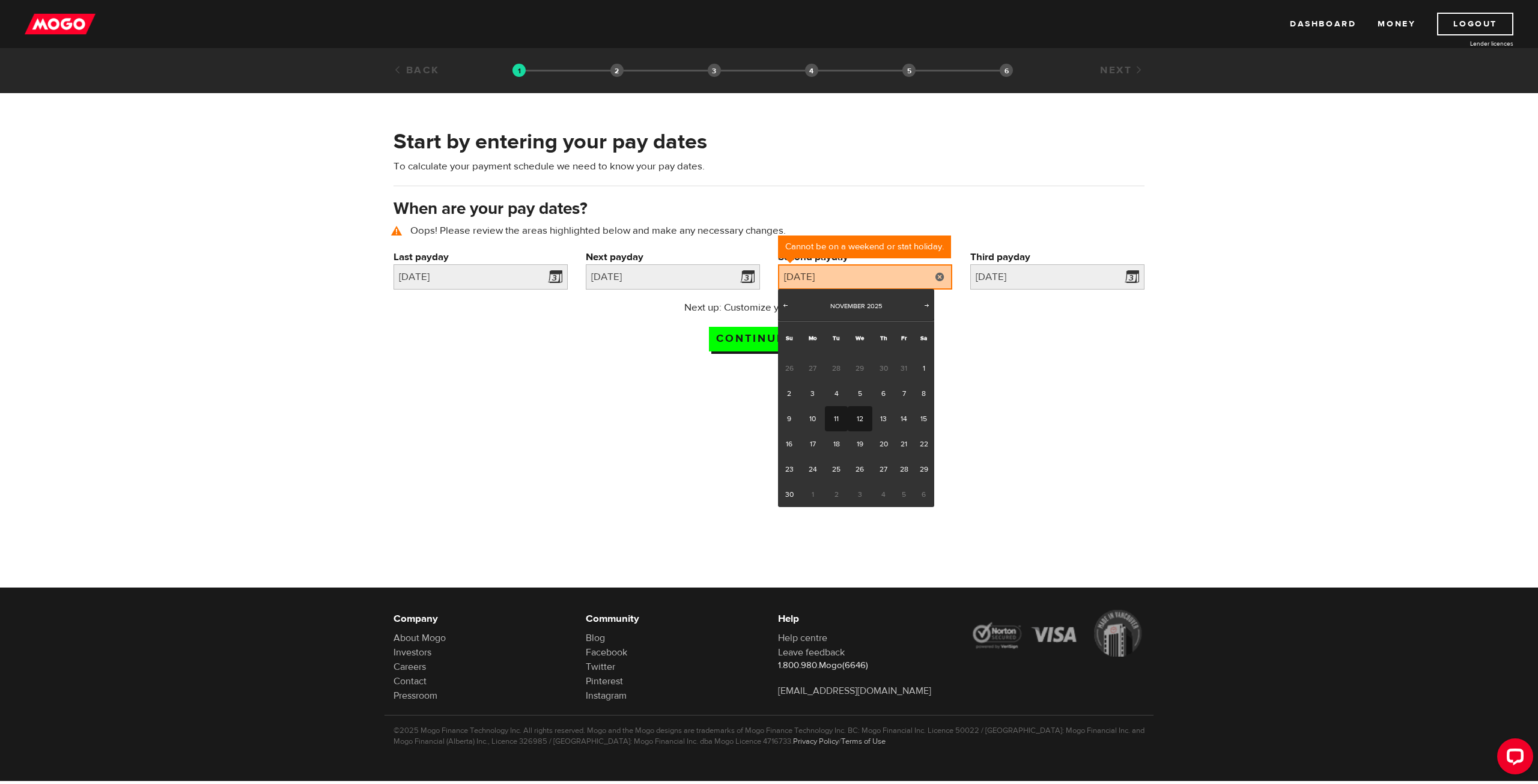
click at [866, 418] on link "12" at bounding box center [860, 418] width 24 height 25
type input "2025/11/12"
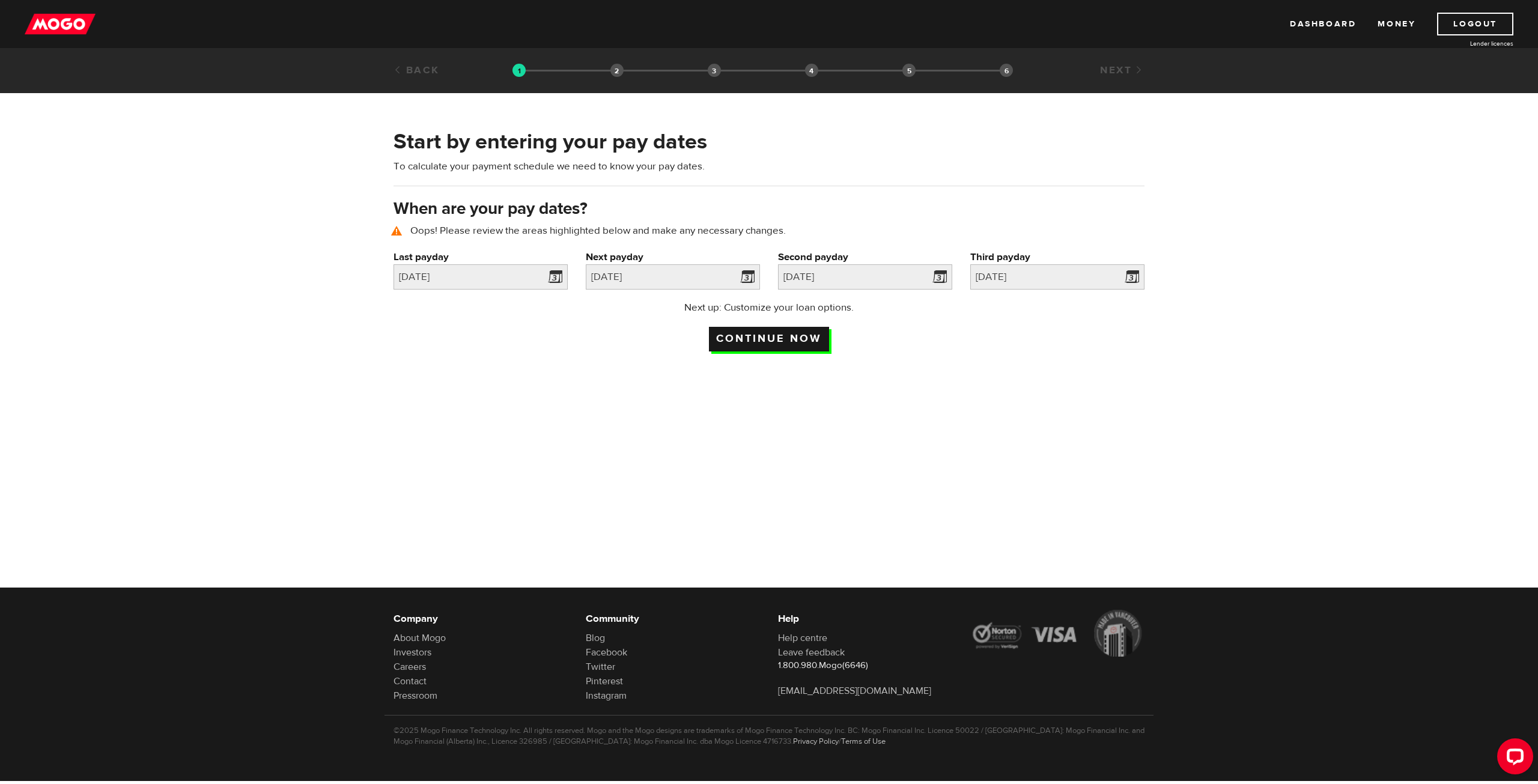
click at [797, 335] on input "Continue now" at bounding box center [769, 338] width 120 height 24
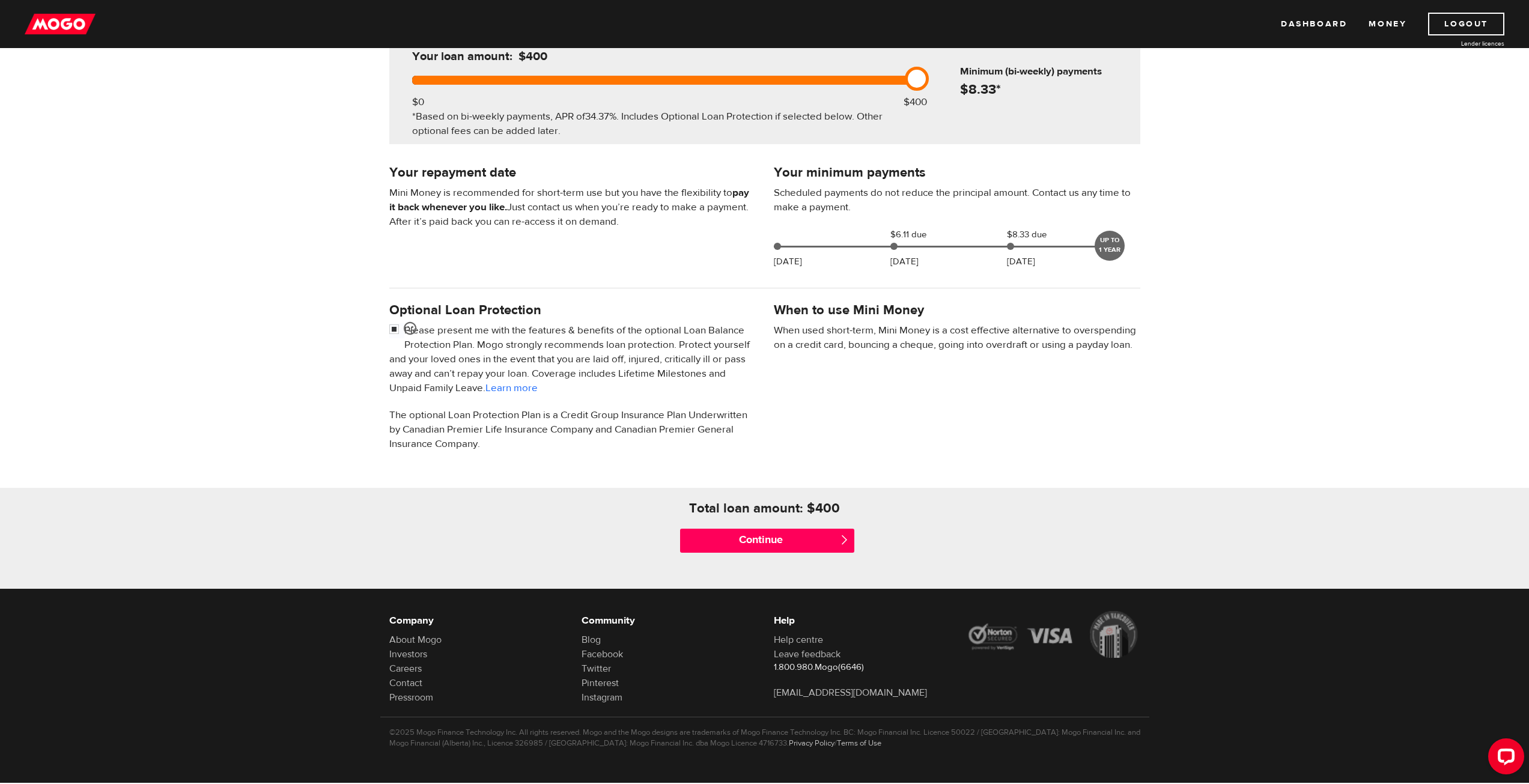
scroll to position [159, 0]
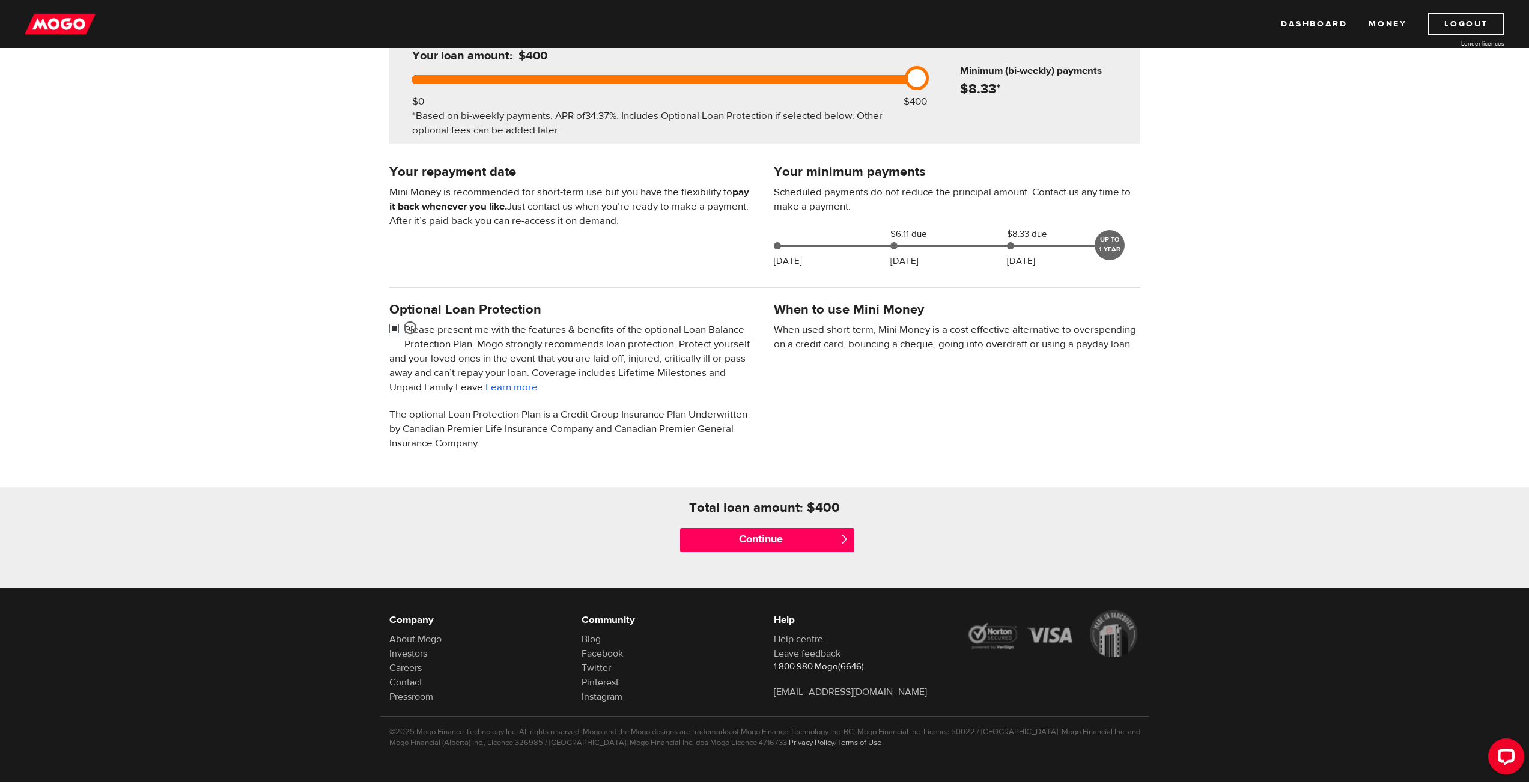
click at [395, 322] on input "checkbox" at bounding box center [396, 329] width 15 height 15
checkbox input "false"
click at [789, 534] on input "Continue" at bounding box center [767, 540] width 174 height 24
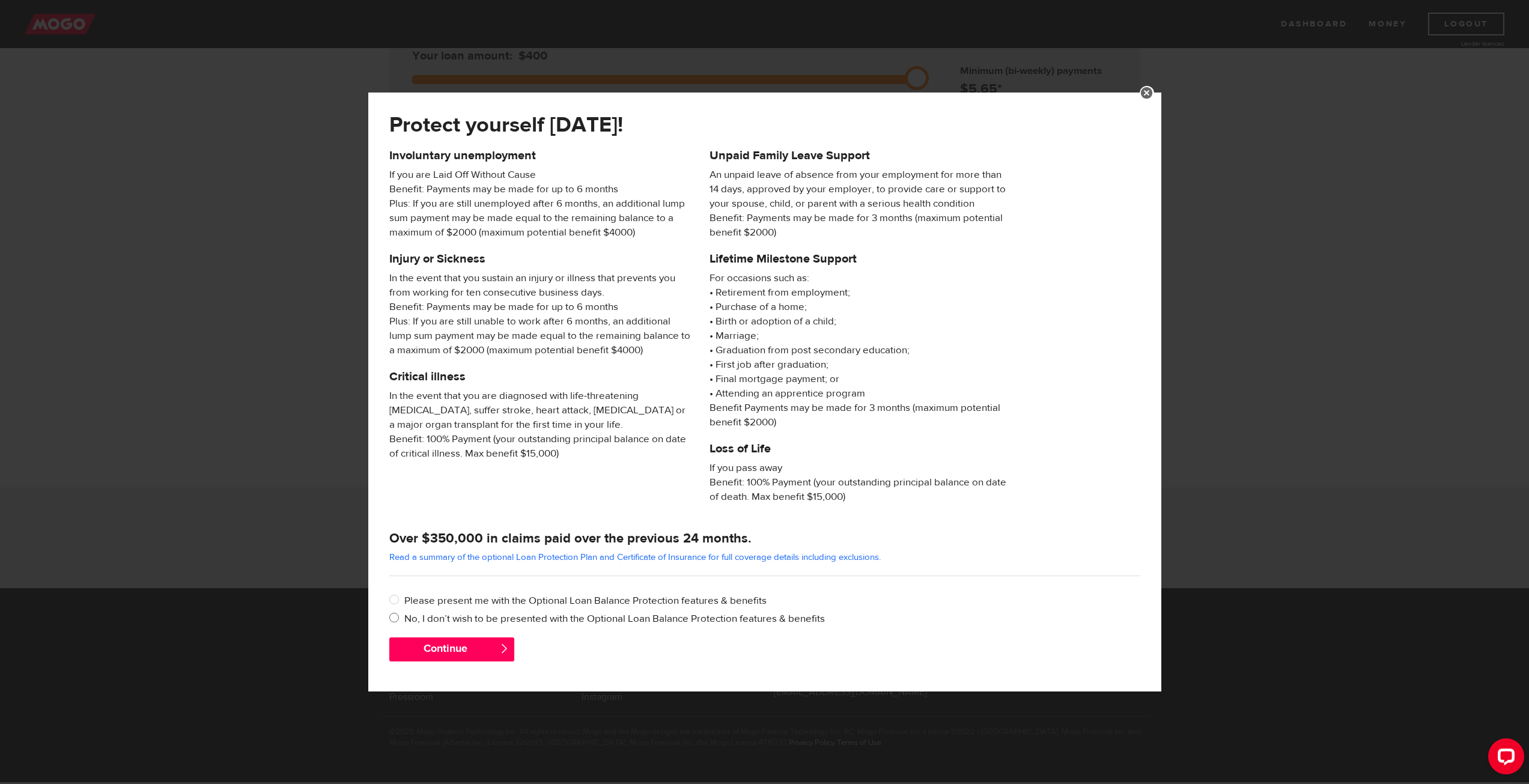
click at [402, 618] on input "No, I don’t wish to be presented with the Optional Loan Balance Protection feat…" at bounding box center [396, 618] width 15 height 15
radio input "true"
click at [439, 643] on button "Continue" at bounding box center [451, 649] width 125 height 24
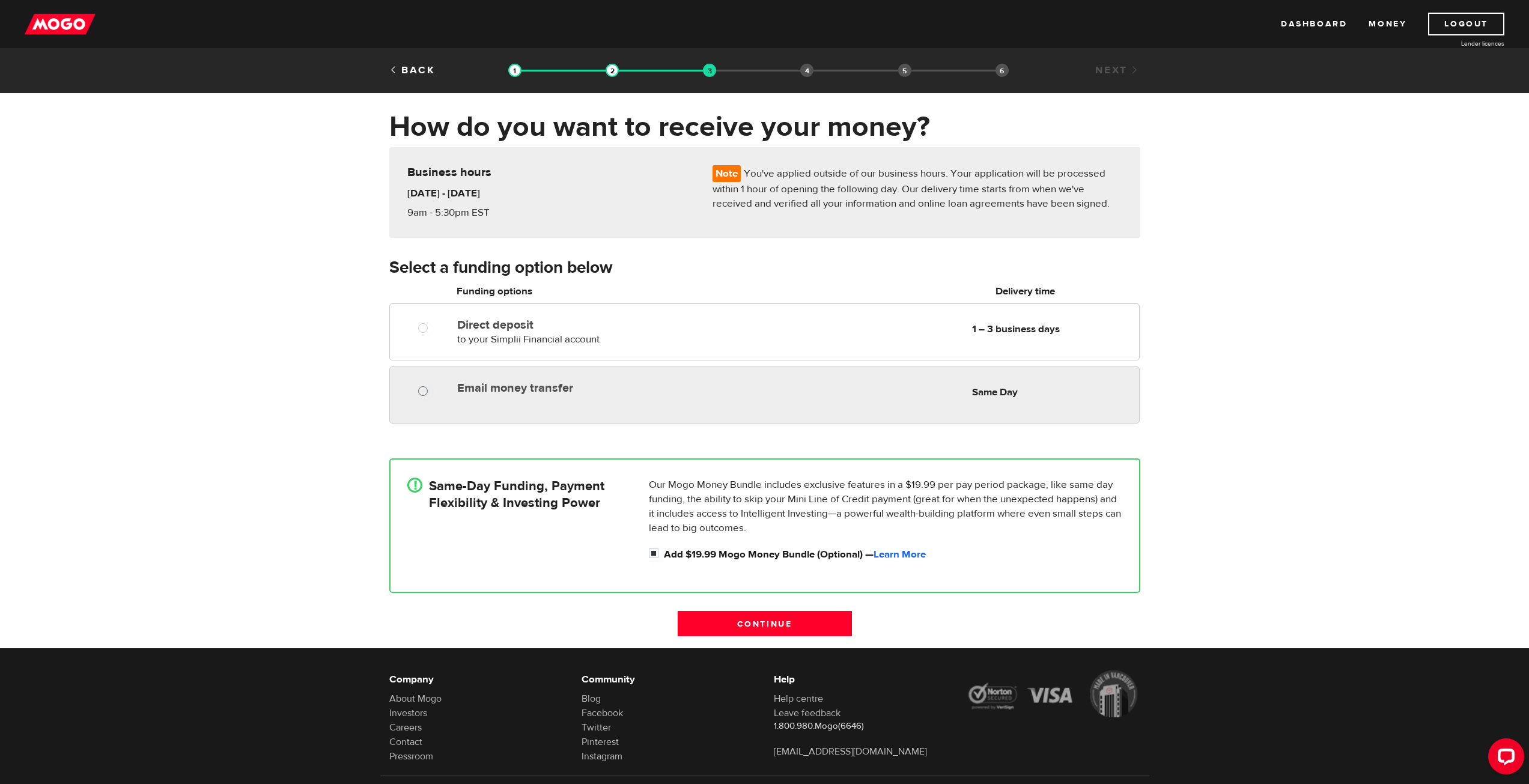
radio input "true"
click at [418, 390] on input "Email money transfer" at bounding box center [425, 392] width 15 height 15
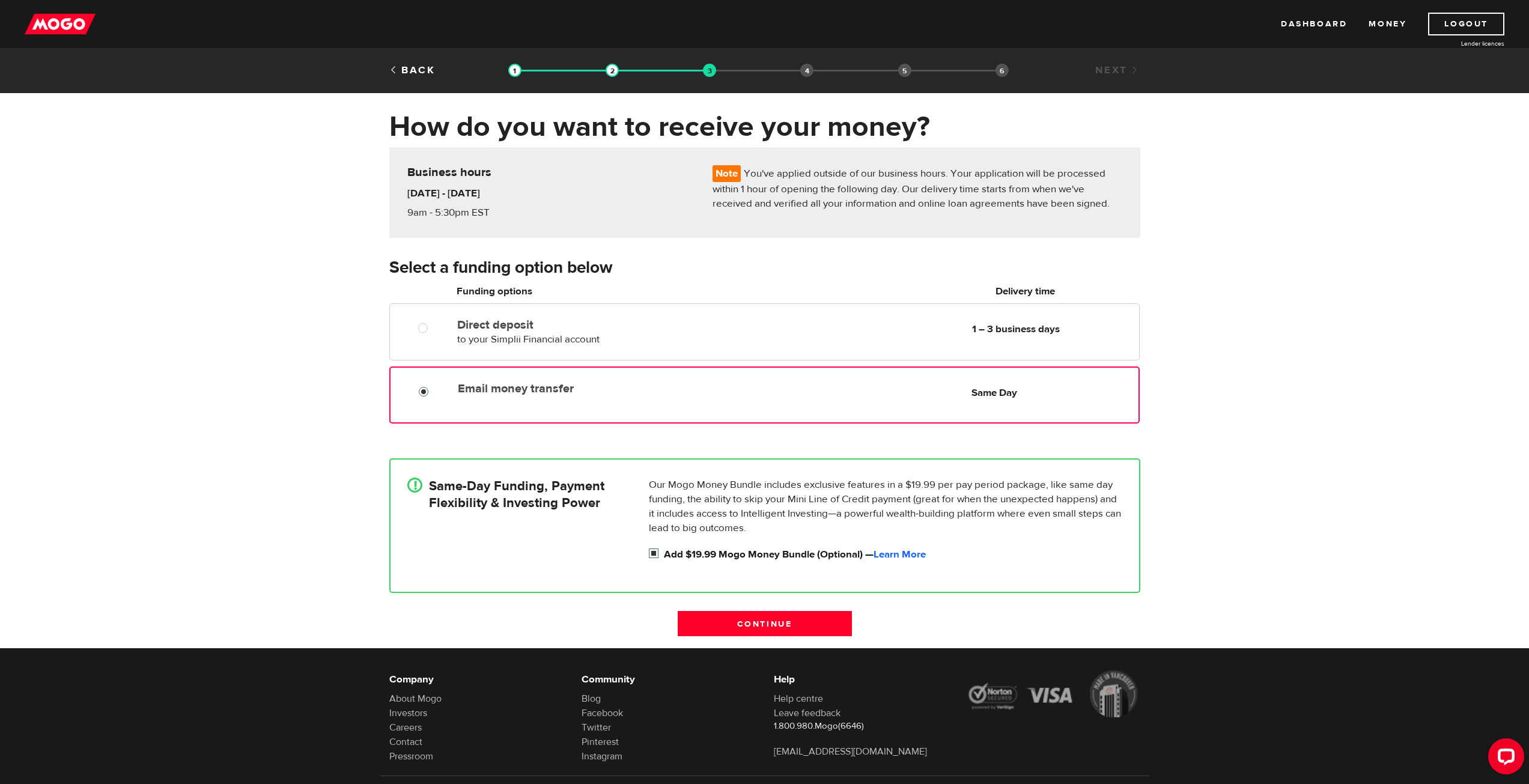
click at [656, 551] on input "Add $19.99 Mogo Money Bundle (Optional) — Learn More" at bounding box center [656, 554] width 15 height 15
checkbox input "false"
radio input "false"
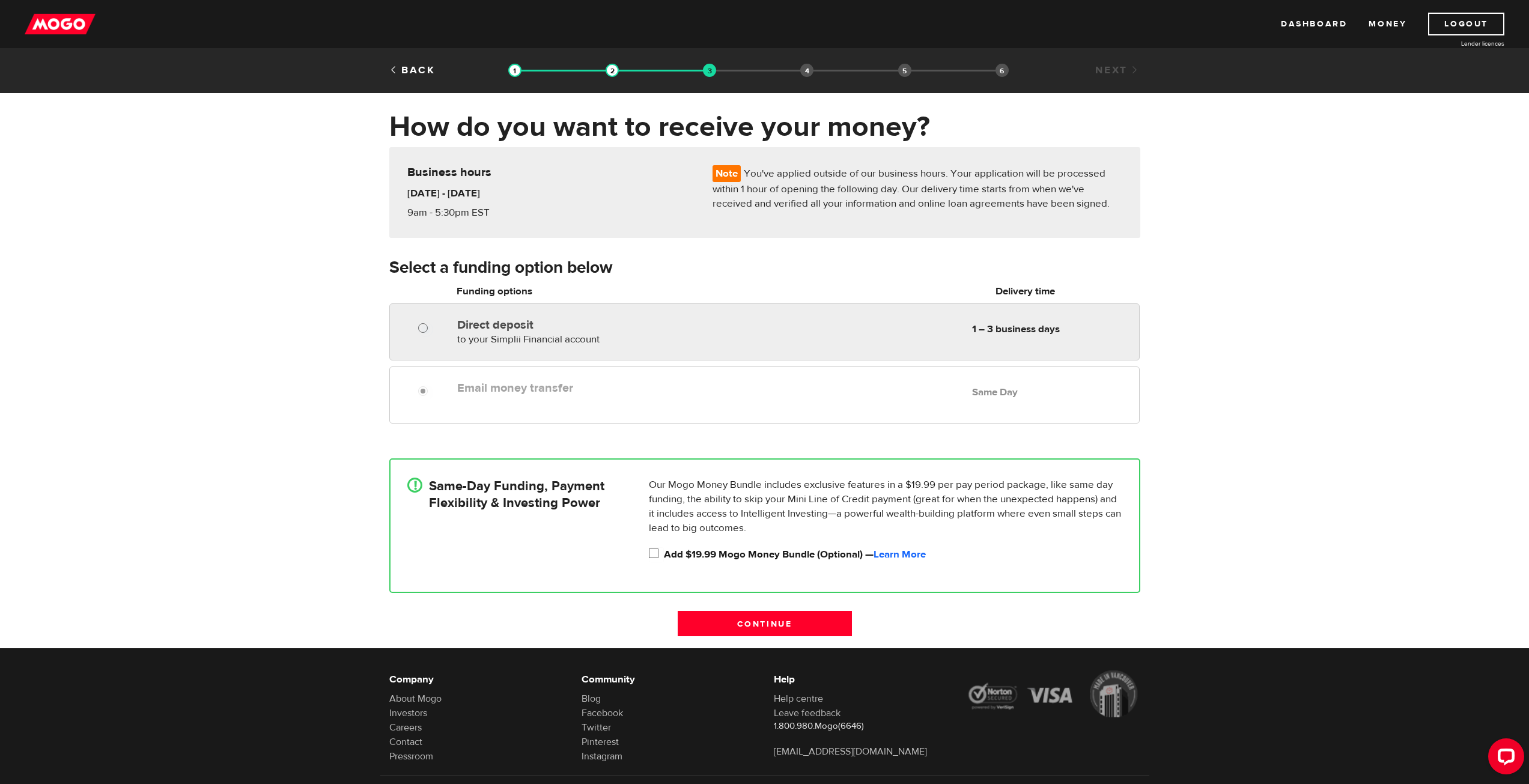
radio input "true"
click at [425, 325] on input "Direct deposit" at bounding box center [425, 329] width 15 height 15
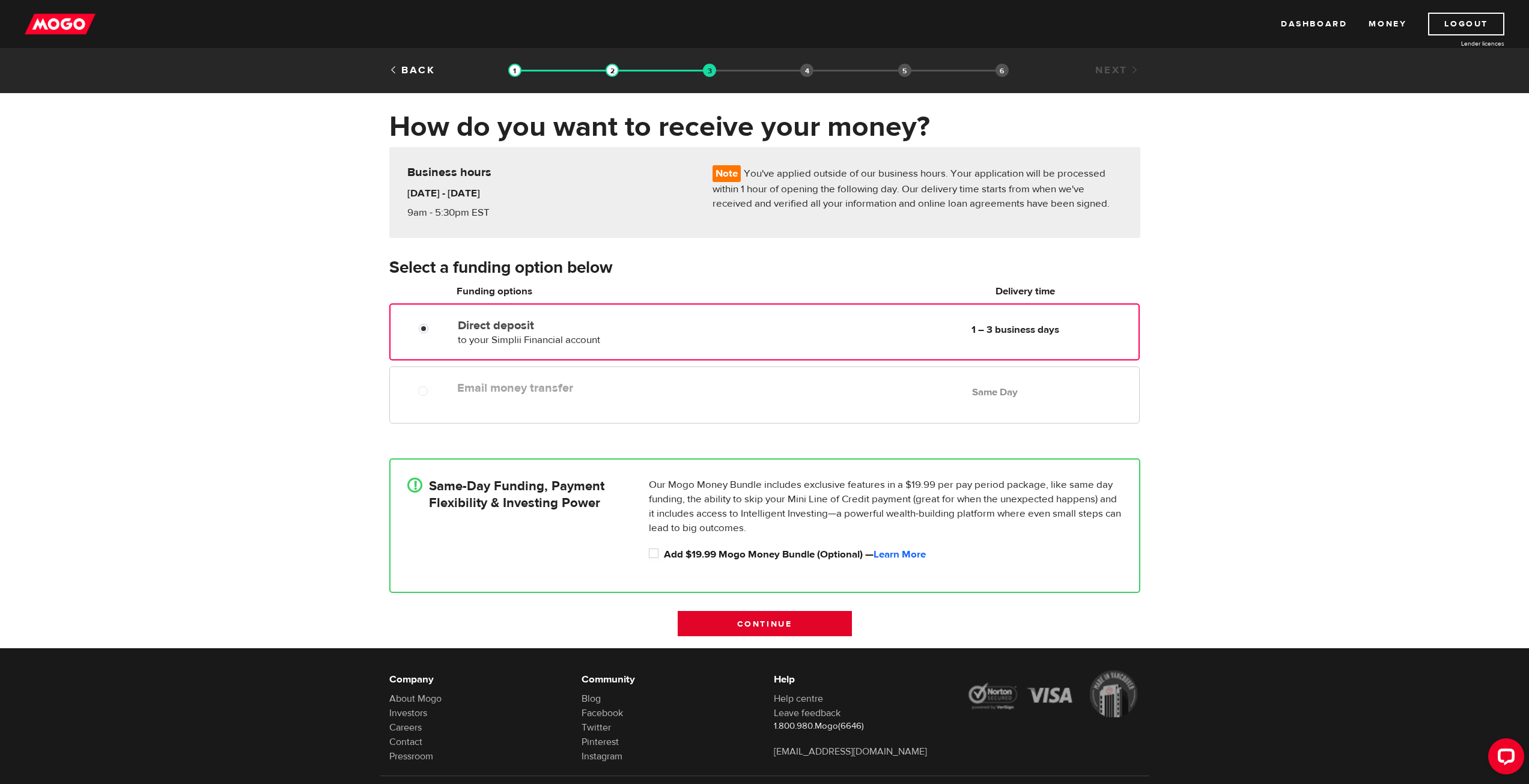
click at [780, 622] on input "Continue" at bounding box center [765, 623] width 174 height 25
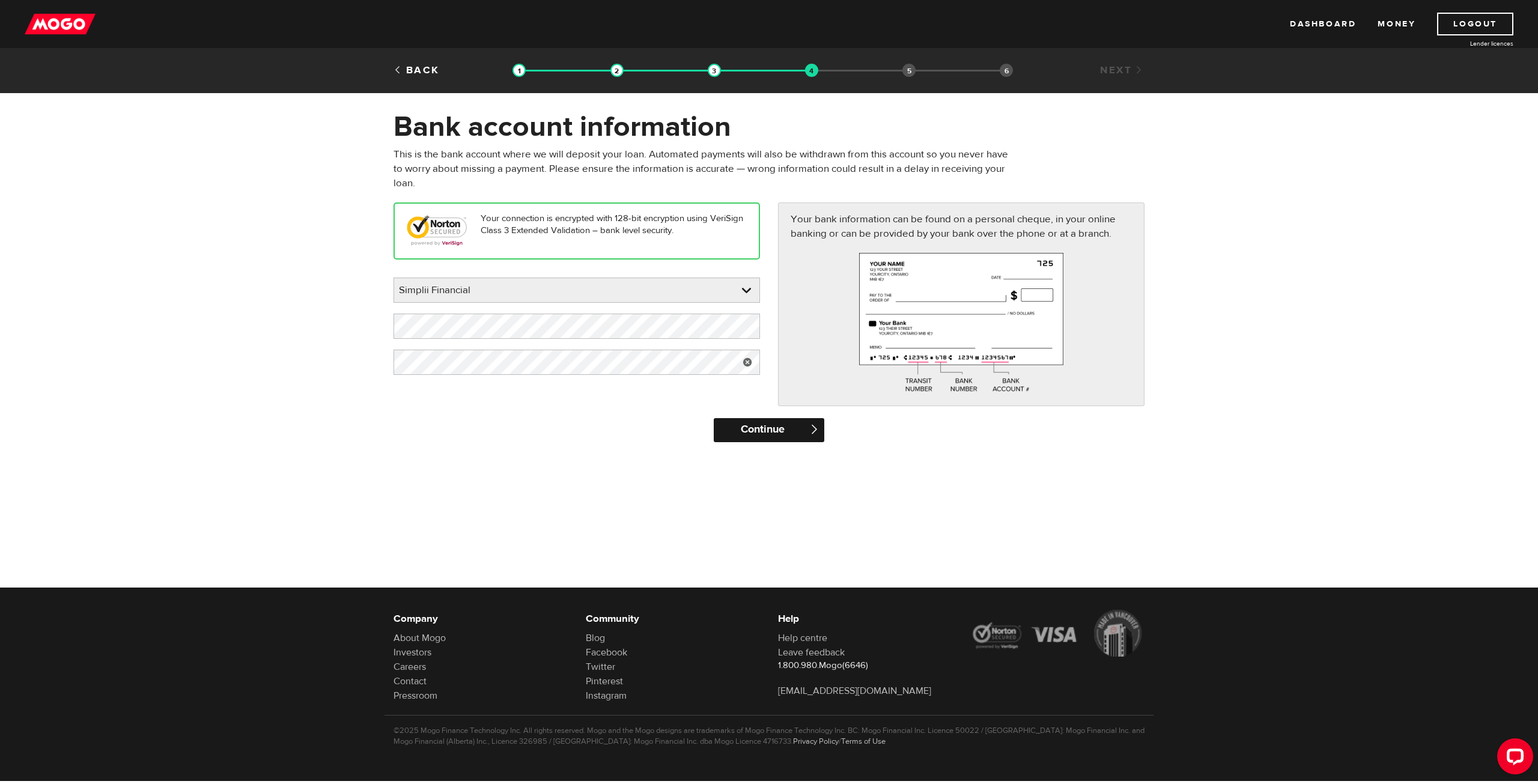
click at [746, 426] on input "Continue" at bounding box center [768, 430] width 110 height 24
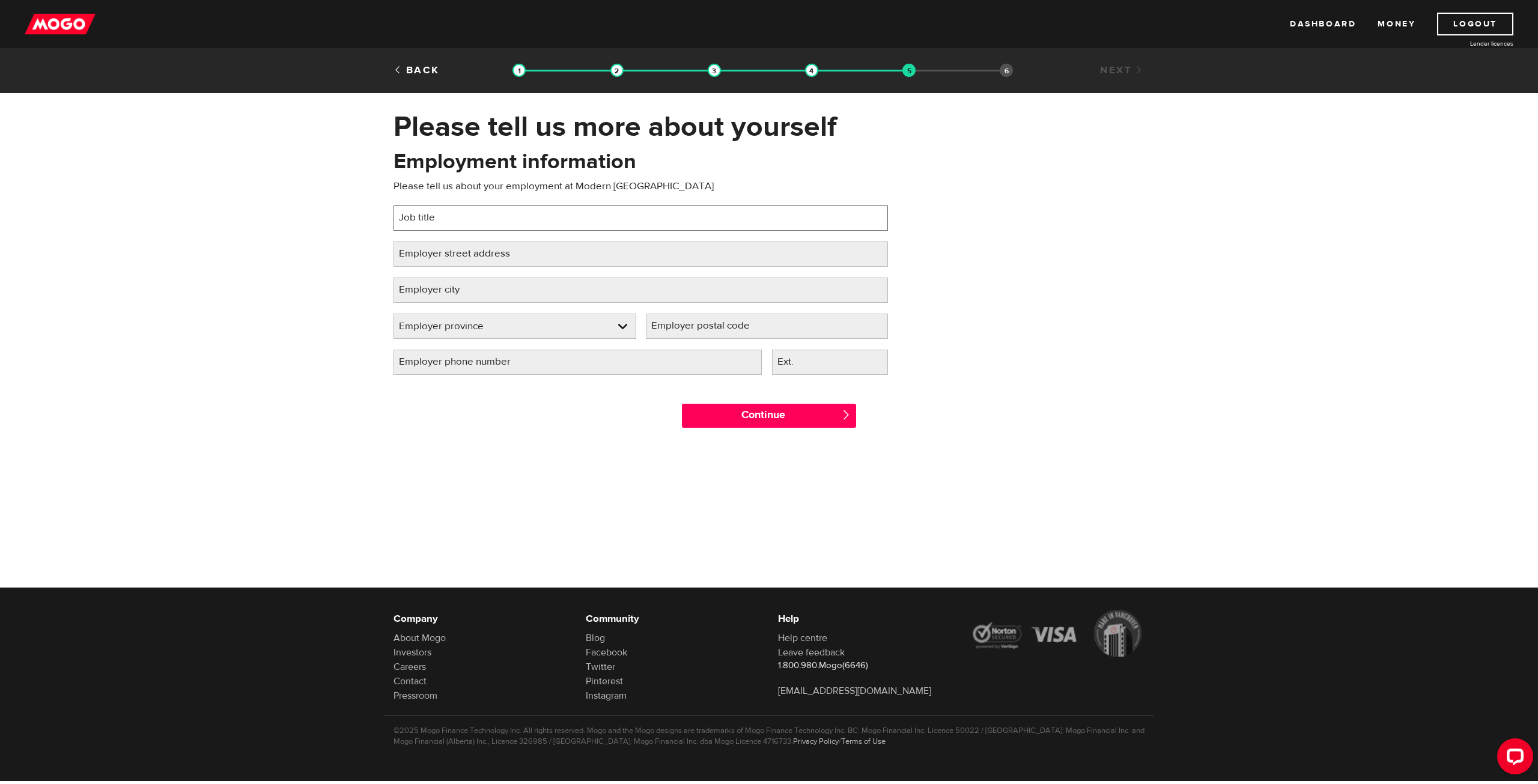
click at [493, 211] on input "Job title" at bounding box center [640, 218] width 495 height 25
type input "Estimator"
type input "6450 Roberts St"
click at [484, 284] on input "Employer city" at bounding box center [640, 290] width 495 height 25
type input "Burnaby"
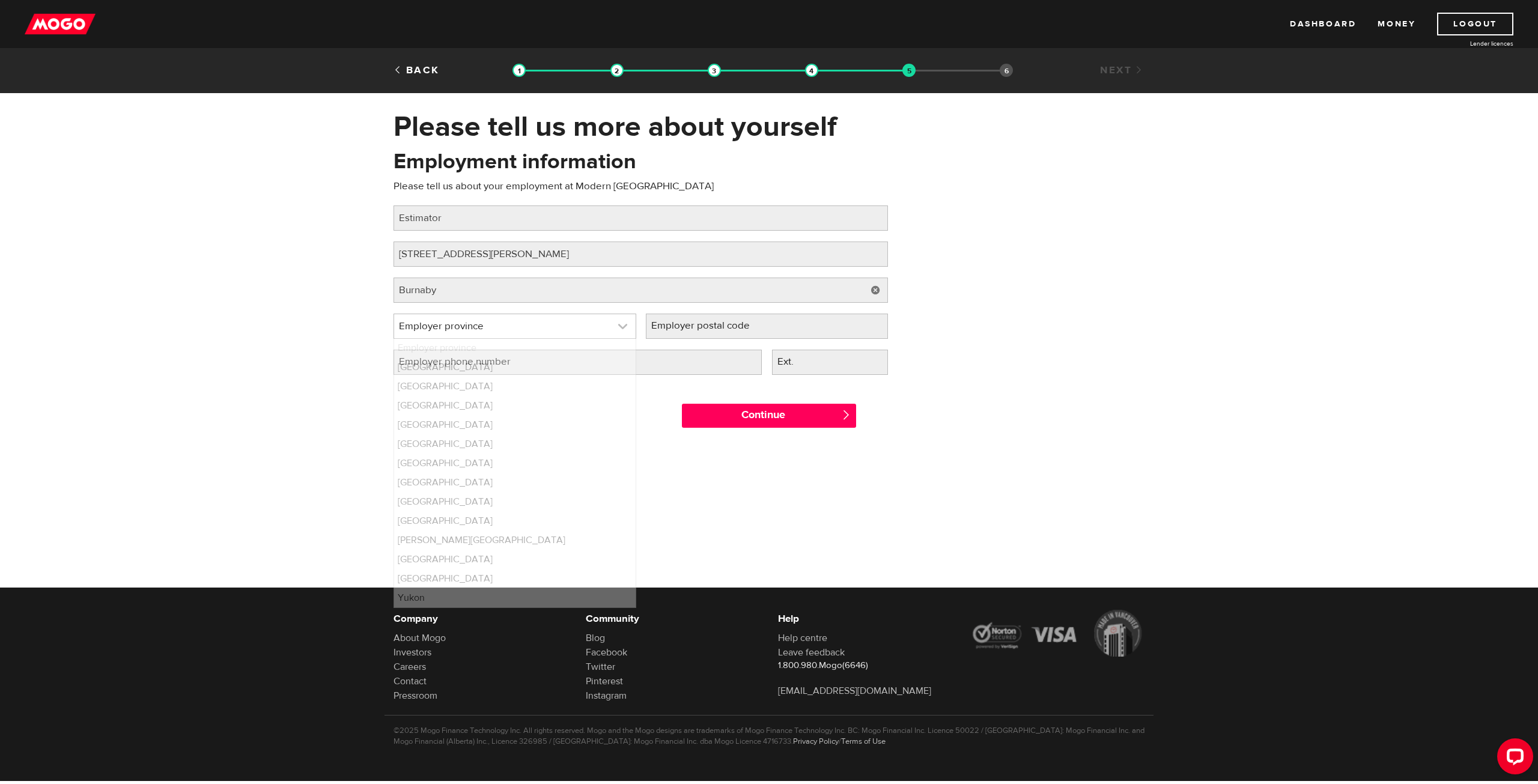
click at [515, 322] on link at bounding box center [514, 326] width 241 height 24
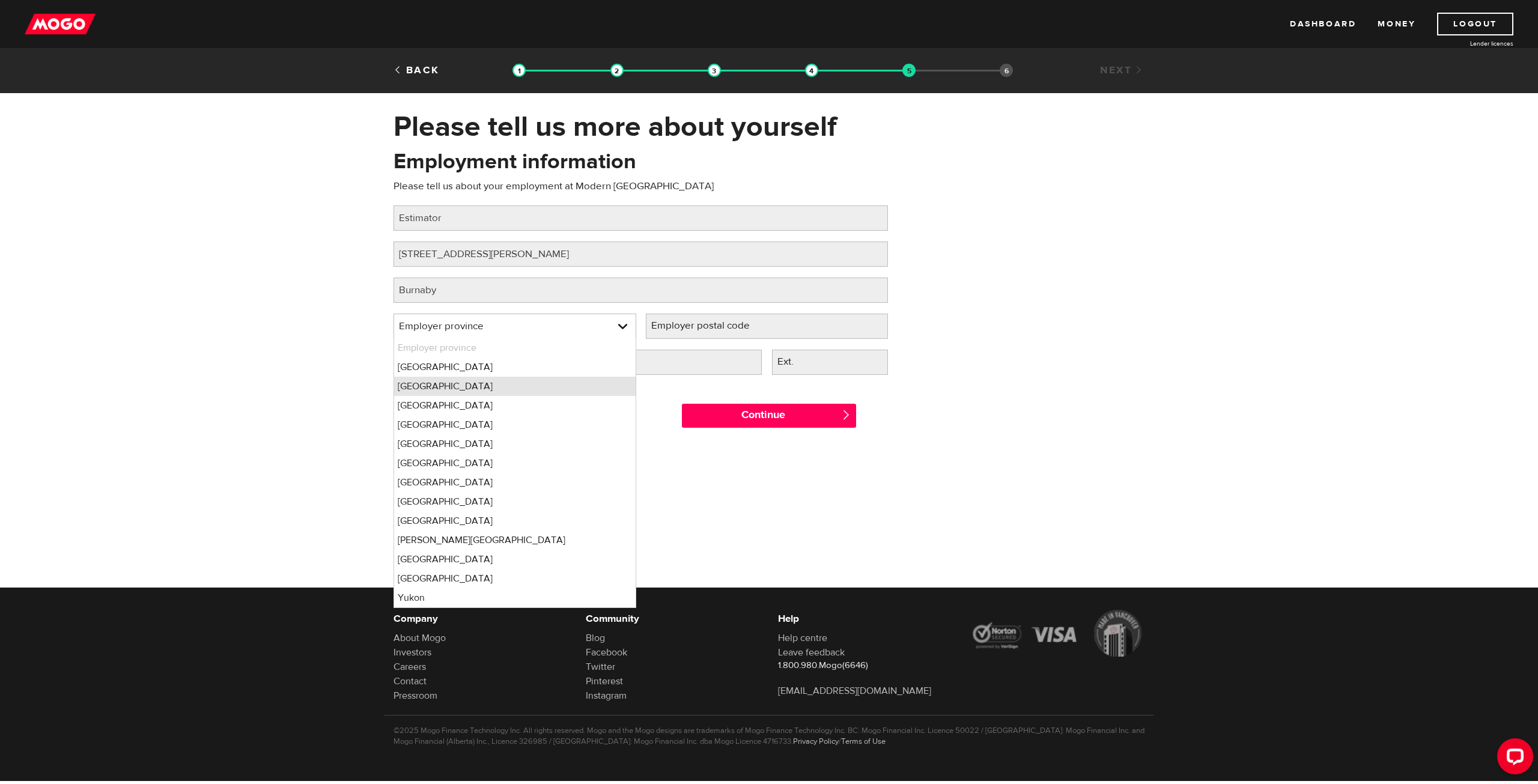
click at [481, 390] on li "British Columbia" at bounding box center [514, 385] width 241 height 19
select select "BC"
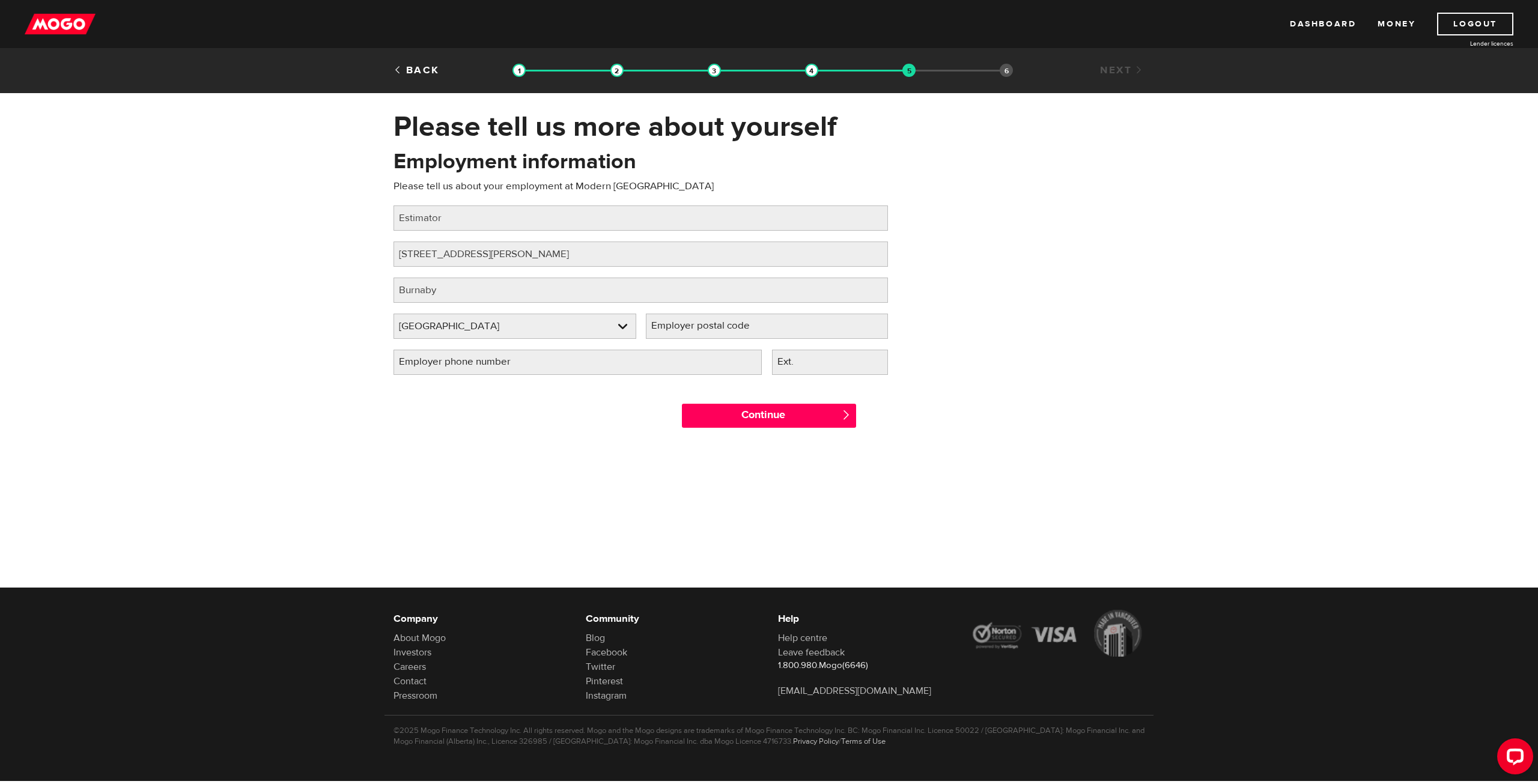
click at [738, 327] on label "Employer postal code" at bounding box center [710, 325] width 129 height 24
click at [738, 327] on input "Employer postal code" at bounding box center [767, 326] width 243 height 25
type input "V5G4E1"
click at [559, 363] on input "Employer phone number" at bounding box center [577, 362] width 368 height 25
type input "(604) 980-4891"
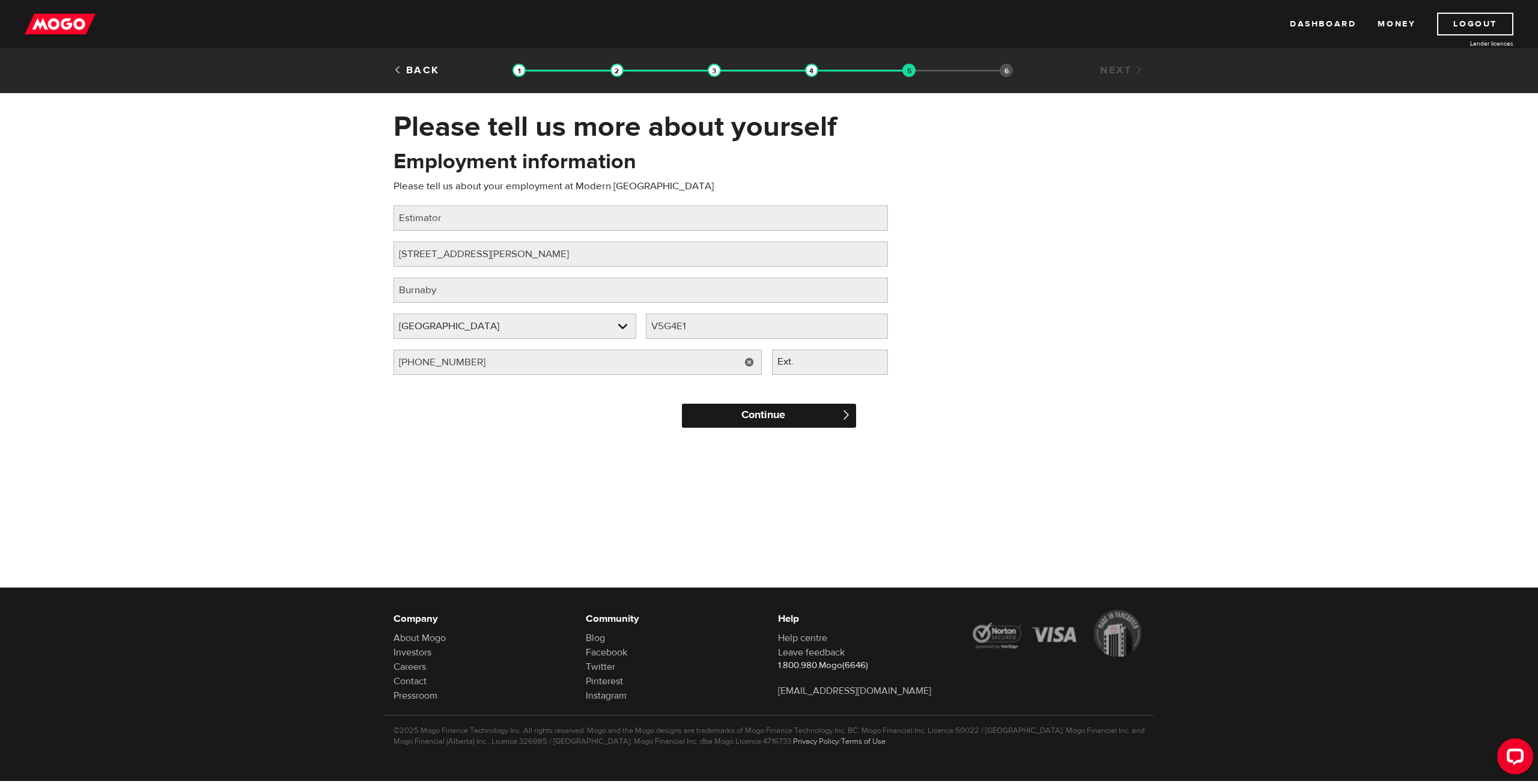
click at [721, 409] on input "Continue" at bounding box center [769, 415] width 174 height 24
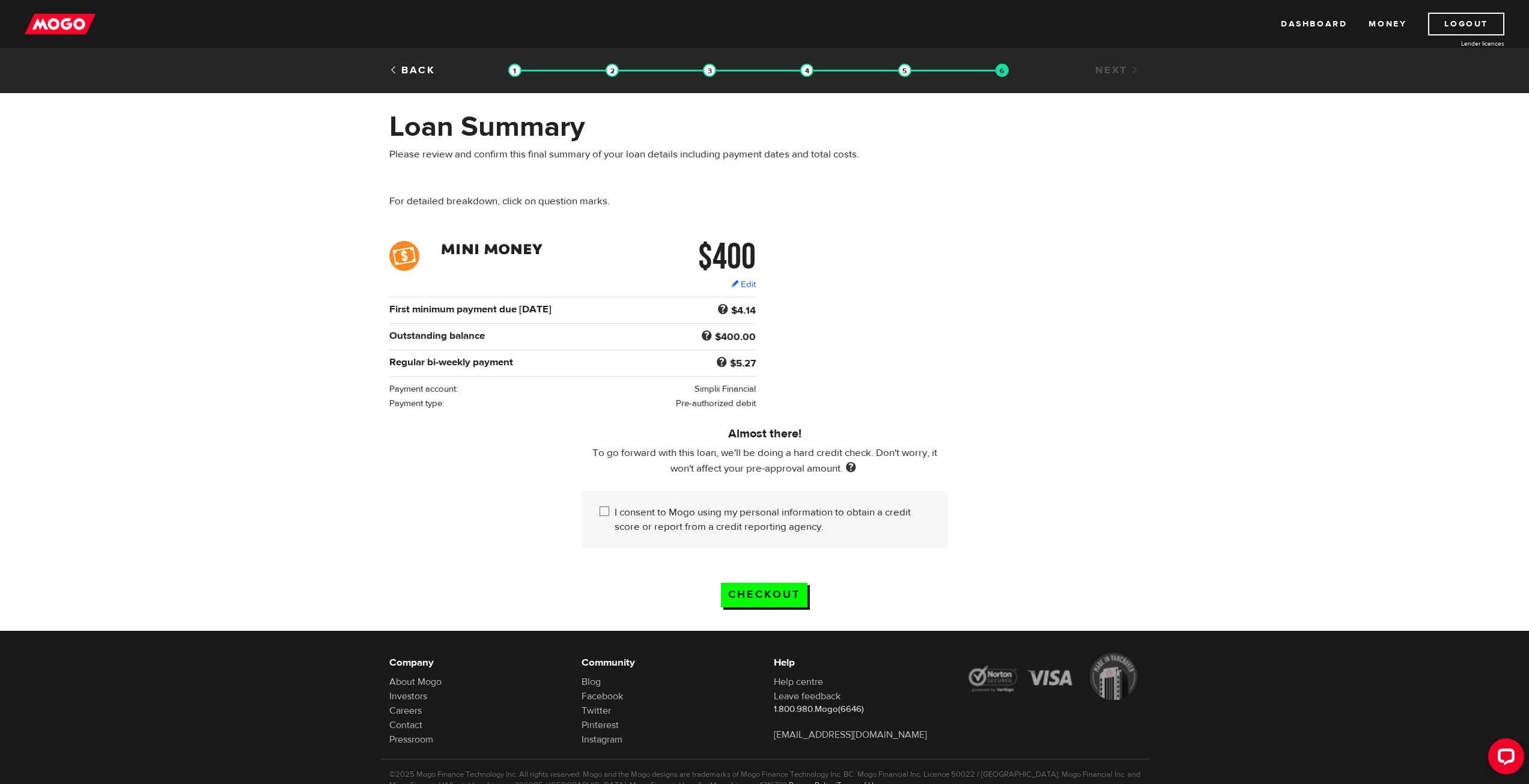
click at [605, 509] on input "I consent to Mogo using my personal information to obtain a credit score or rep…" at bounding box center [607, 512] width 15 height 15
checkbox input "true"
click at [733, 592] on input "Checkout" at bounding box center [764, 594] width 87 height 24
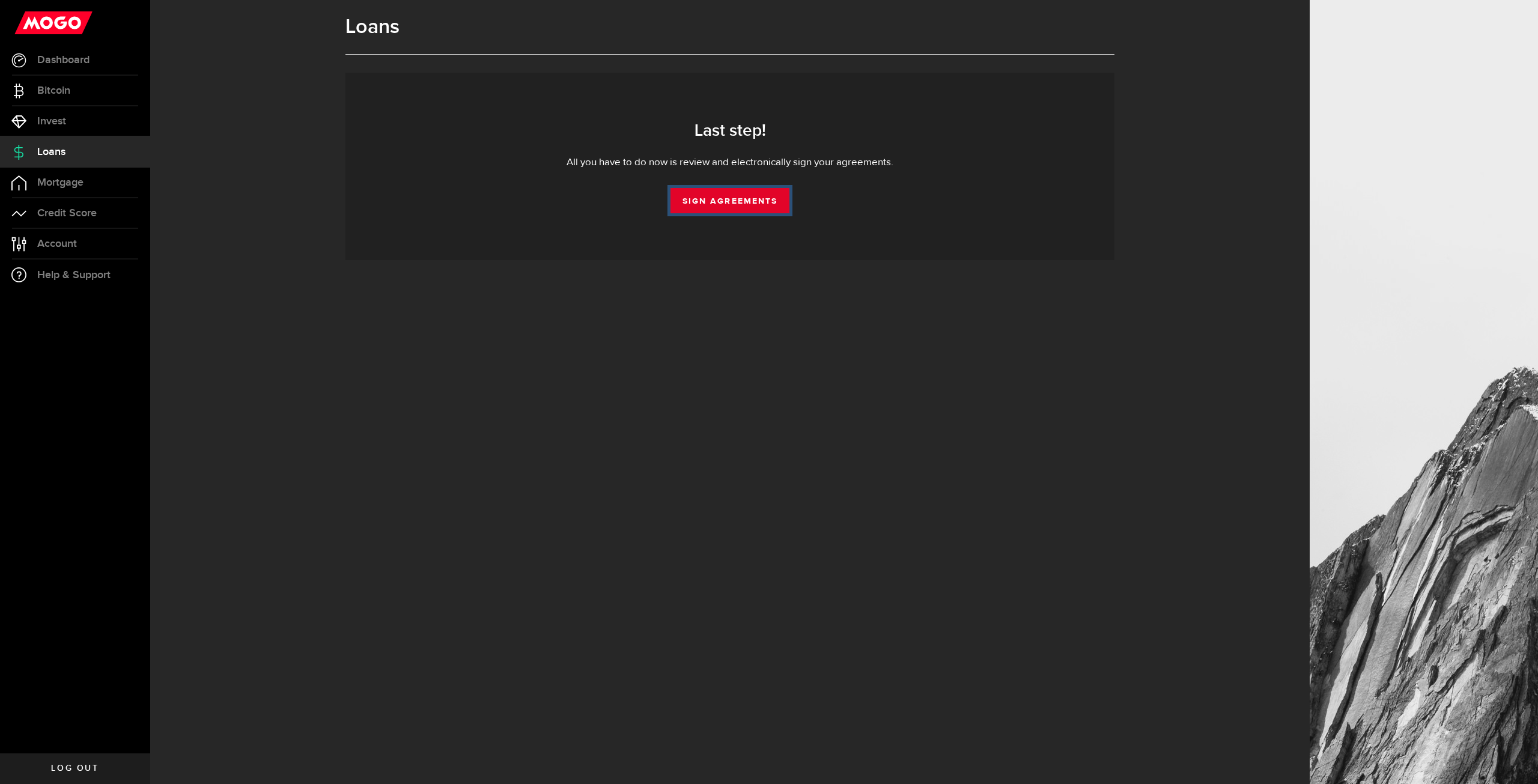
click at [739, 204] on link "Sign Agreements" at bounding box center [730, 201] width 119 height 25
